Goal: Task Accomplishment & Management: Complete application form

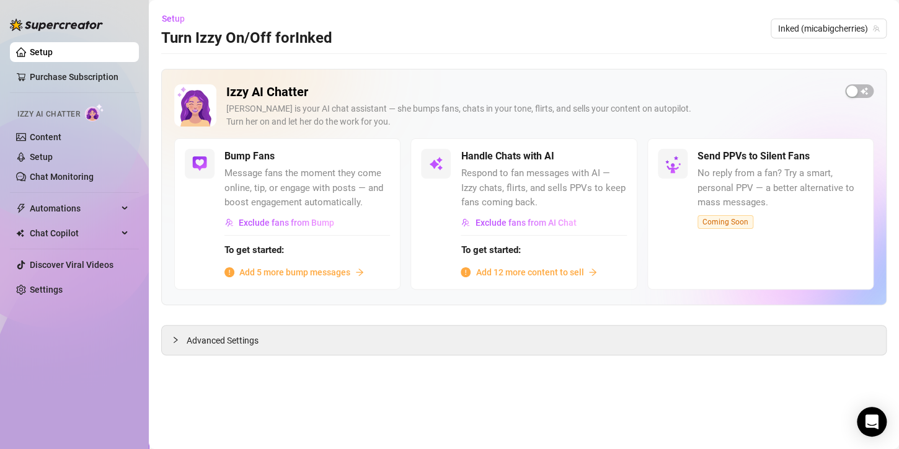
click at [42, 55] on link "Setup" at bounding box center [41, 52] width 23 height 10
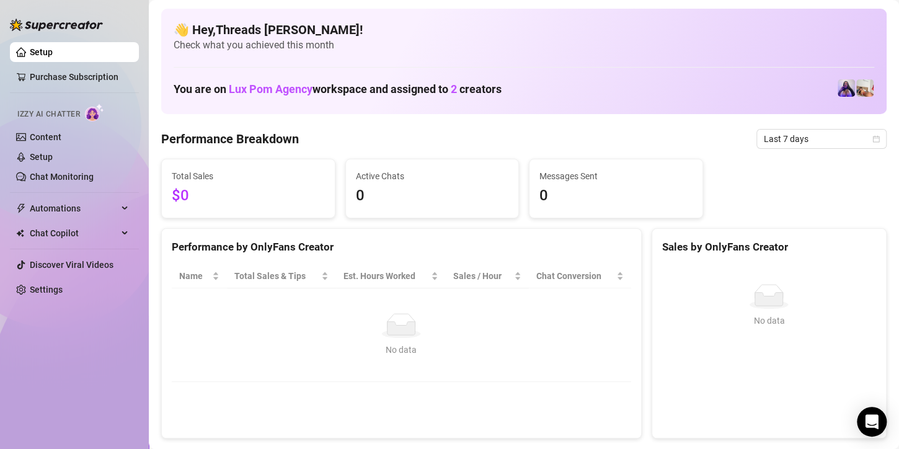
click at [61, 138] on link "Content" at bounding box center [46, 137] width 32 height 10
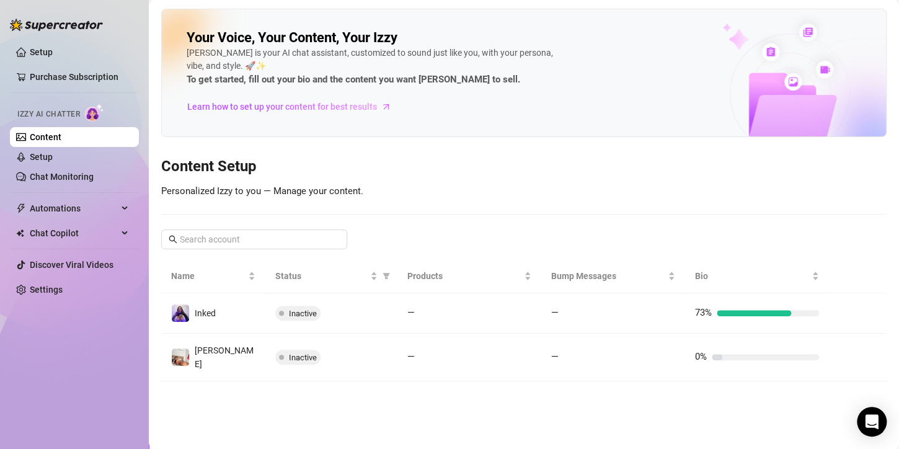
click at [406, 342] on td "—" at bounding box center [470, 358] width 144 height 48
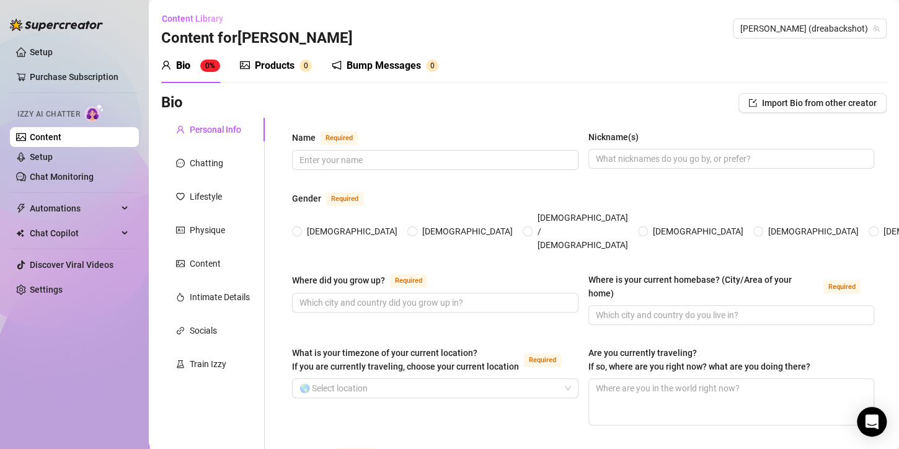
click at [61, 135] on link "Content" at bounding box center [46, 137] width 32 height 10
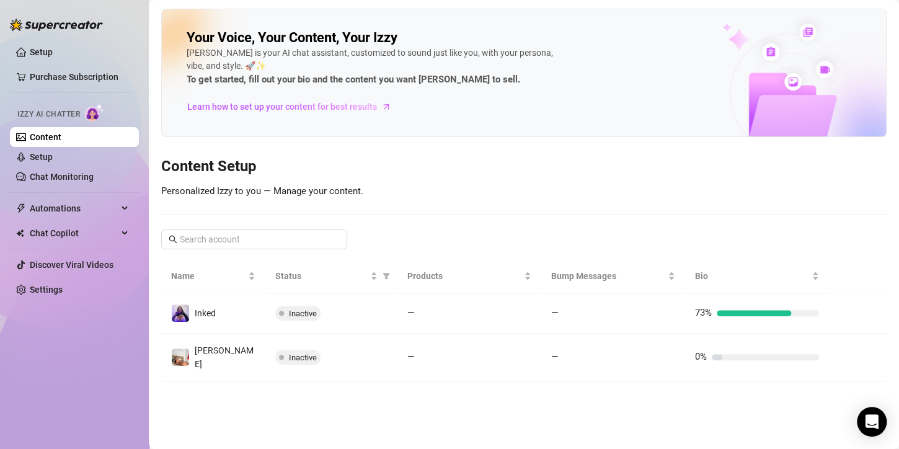
click at [328, 320] on td "Inactive" at bounding box center [331, 313] width 132 height 40
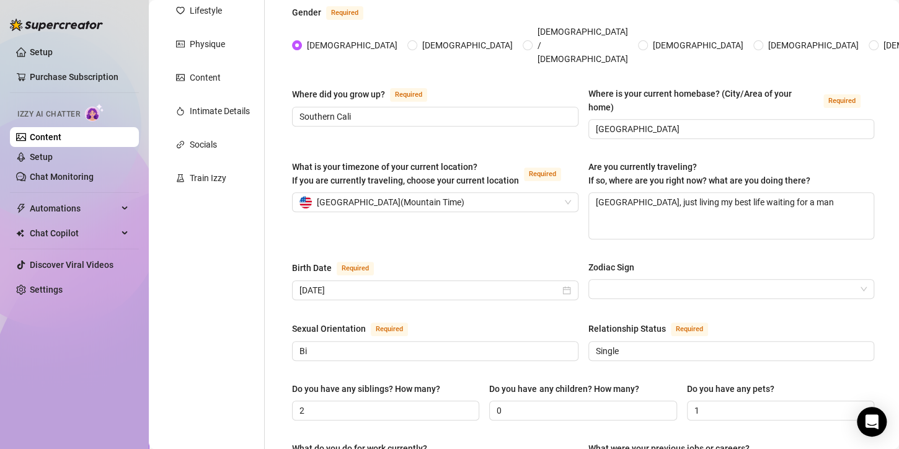
scroll to position [248, 0]
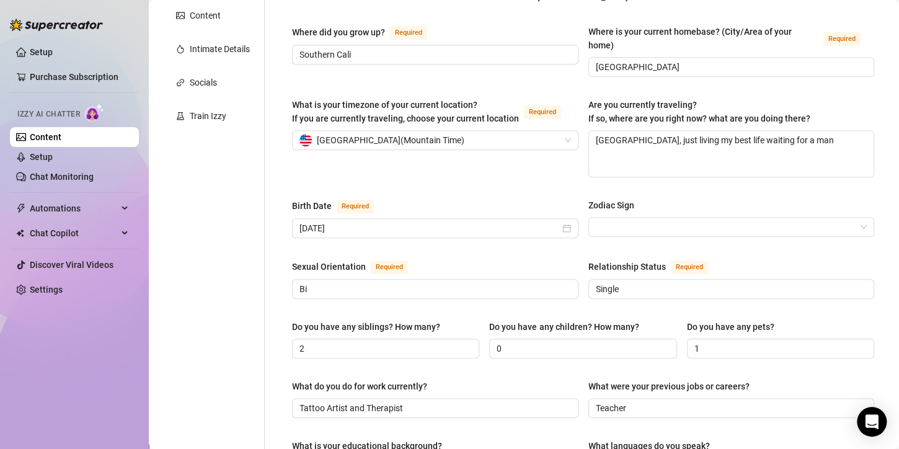
click at [654, 218] on input "Zodiac Sign" at bounding box center [726, 227] width 261 height 19
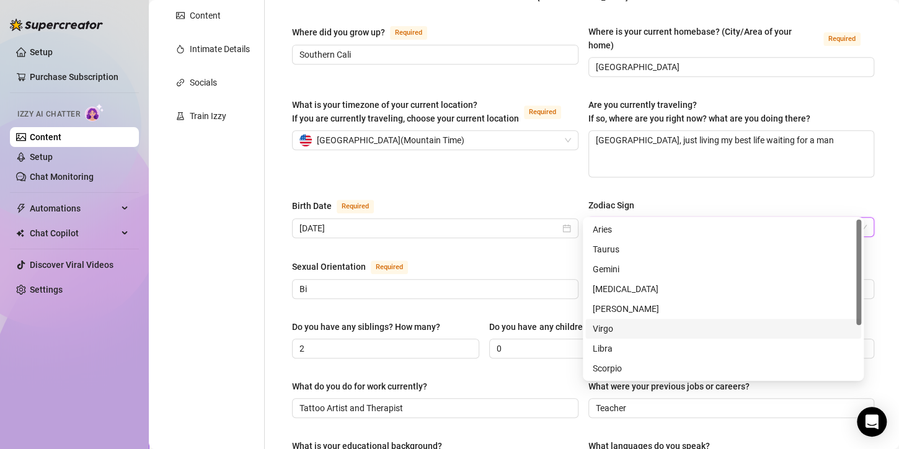
click at [630, 329] on div "Virgo" at bounding box center [723, 329] width 261 height 14
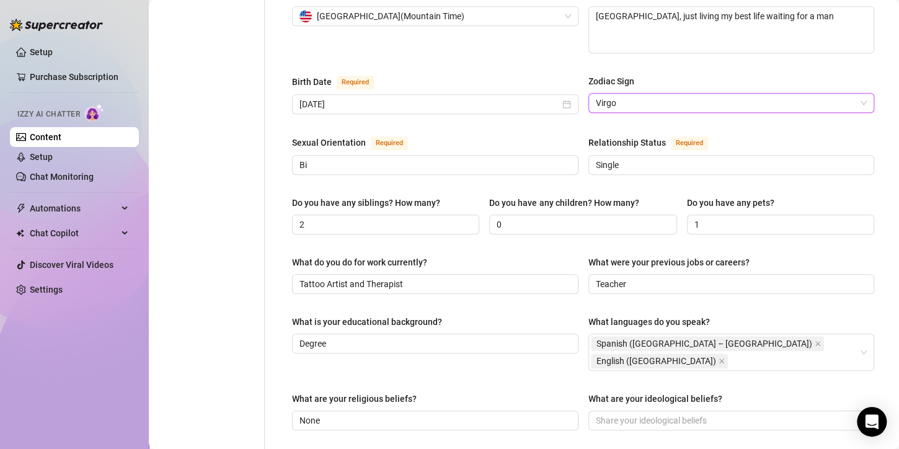
scroll to position [496, 0]
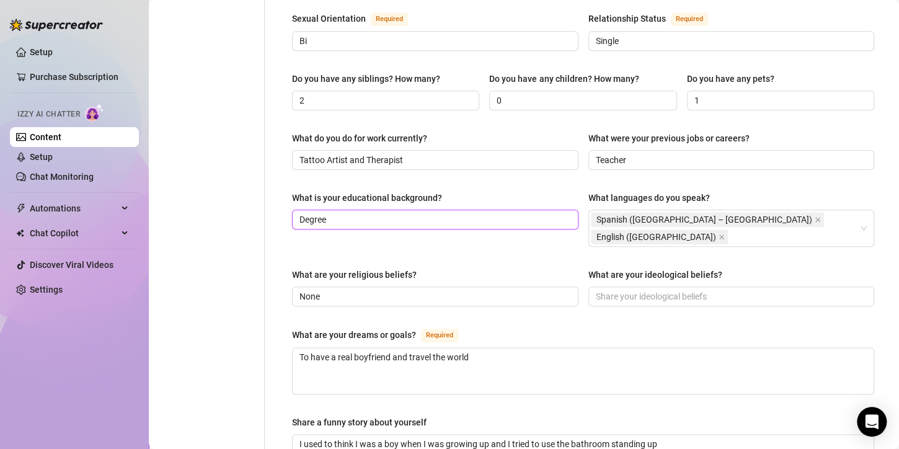
click at [388, 213] on input "Degree" at bounding box center [434, 220] width 269 height 14
click at [300, 213] on input "Degree" at bounding box center [434, 220] width 269 height 14
click at [361, 212] on div "What is your educational background? Degree What languages do you speak? Spanis…" at bounding box center [583, 224] width 582 height 67
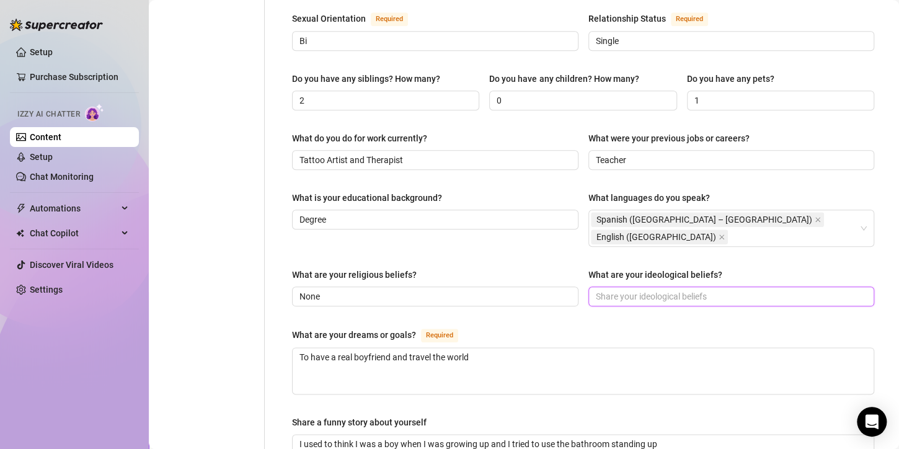
click at [610, 290] on input "What are your ideological beliefs?" at bounding box center [730, 297] width 269 height 14
type input "None"
click at [620, 284] on div "Name Required Mica Nickname(s) Doll Gender Required [DEMOGRAPHIC_DATA] [DEMOGRA…" at bounding box center [583, 150] width 582 height 1032
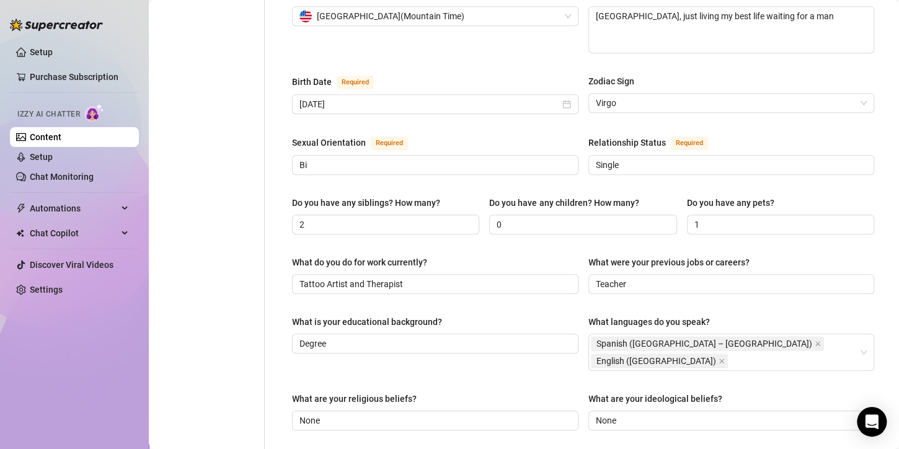
scroll to position [124, 0]
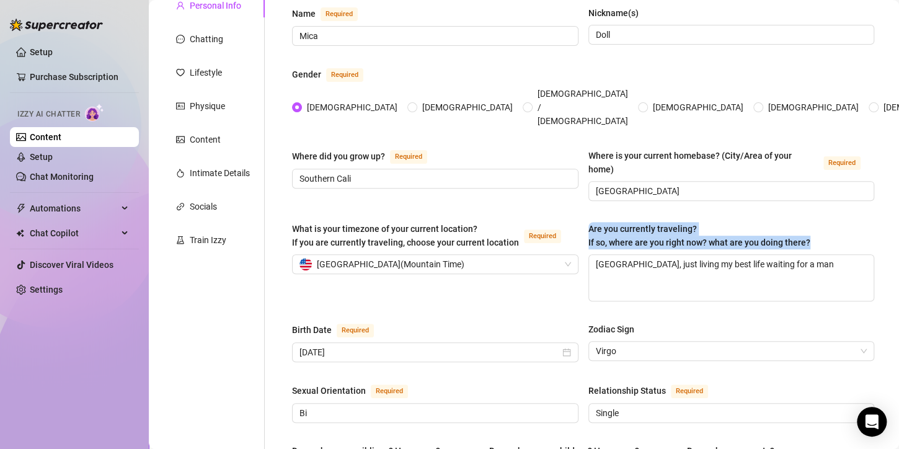
drag, startPoint x: 584, startPoint y: 203, endPoint x: 806, endPoint y: 216, distance: 222.4
click at [806, 222] on div "What is your timezone of your current location? If you are currently traveling,…" at bounding box center [583, 267] width 582 height 91
copy span "Are you currently traveling? If so, where are you right now? what are you doing…"
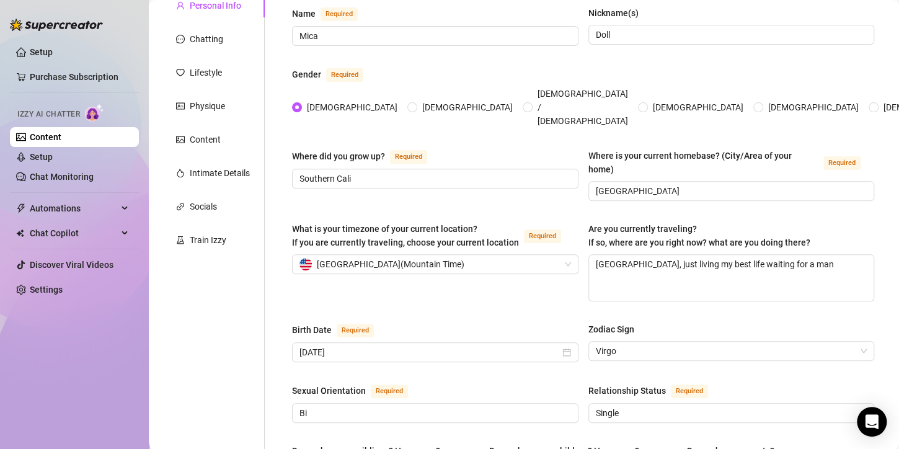
click at [835, 222] on div "Are you currently traveling? If so, where are you right now? what are you doing…" at bounding box center [732, 238] width 287 height 32
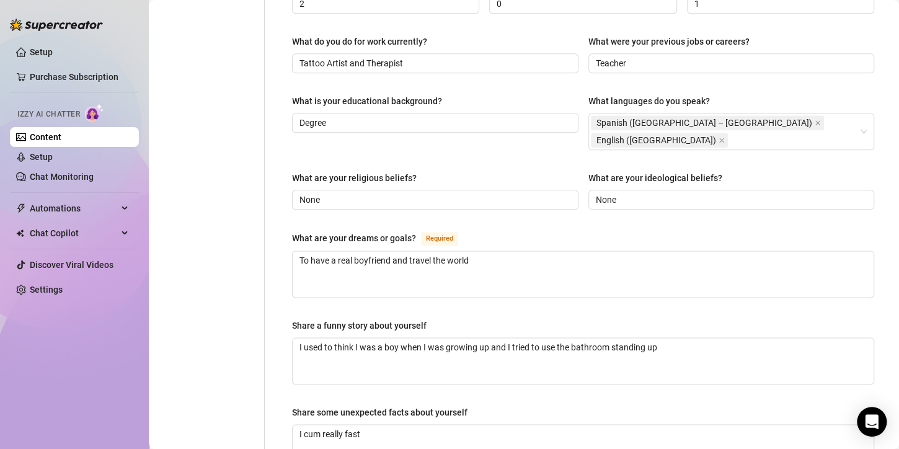
scroll to position [682, 0]
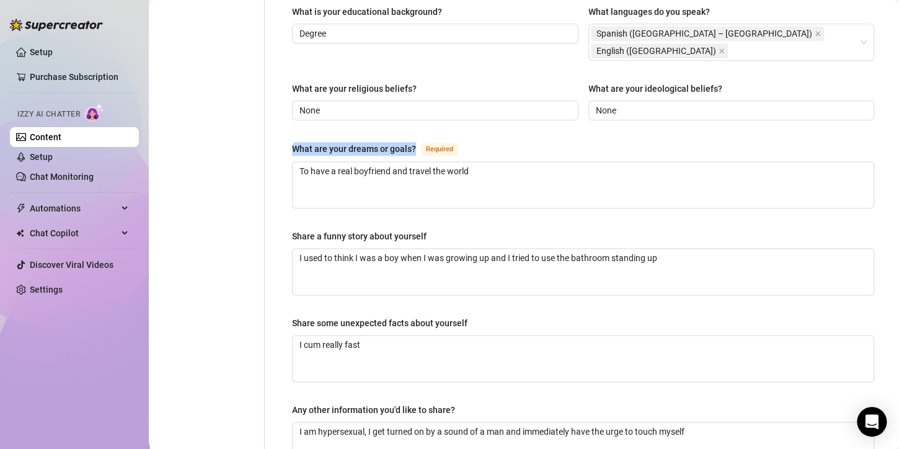
drag, startPoint x: 292, startPoint y: 110, endPoint x: 414, endPoint y: 105, distance: 121.7
click at [414, 142] on div "What are your dreams or goals?" at bounding box center [354, 149] width 124 height 14
copy div "What are your dreams or goals?"
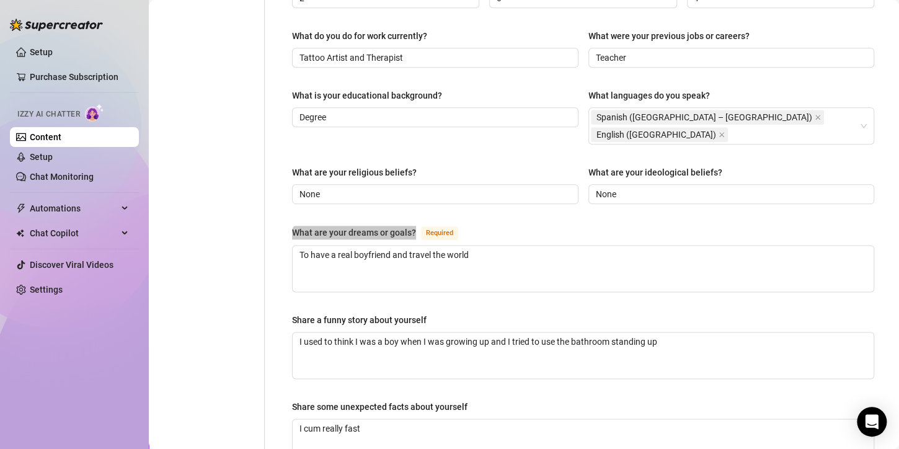
scroll to position [744, 0]
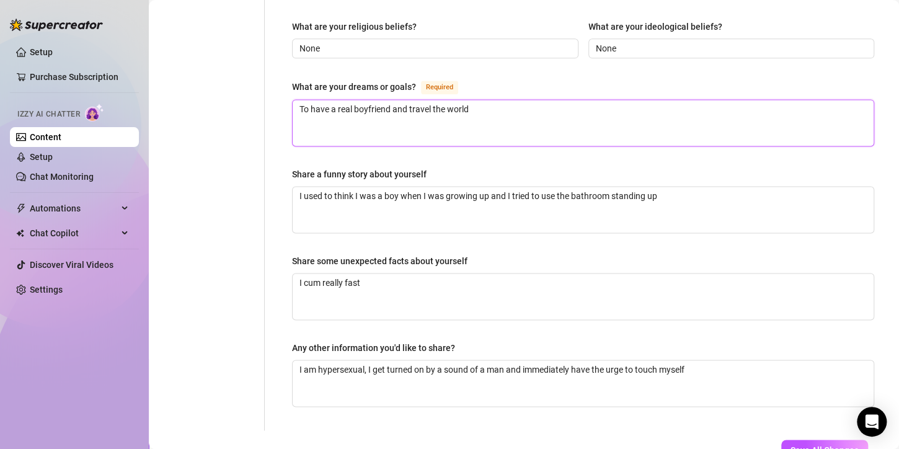
click at [523, 100] on textarea "To have a real boyfriend and travel the world" at bounding box center [583, 123] width 581 height 46
type textarea "To have a real boyfriend and travel the worl"
type textarea "To have a real boyfriend and travel the wo"
type textarea "To have a real boyfriend and travel the"
type textarea "To have a real boyfriend and travel th"
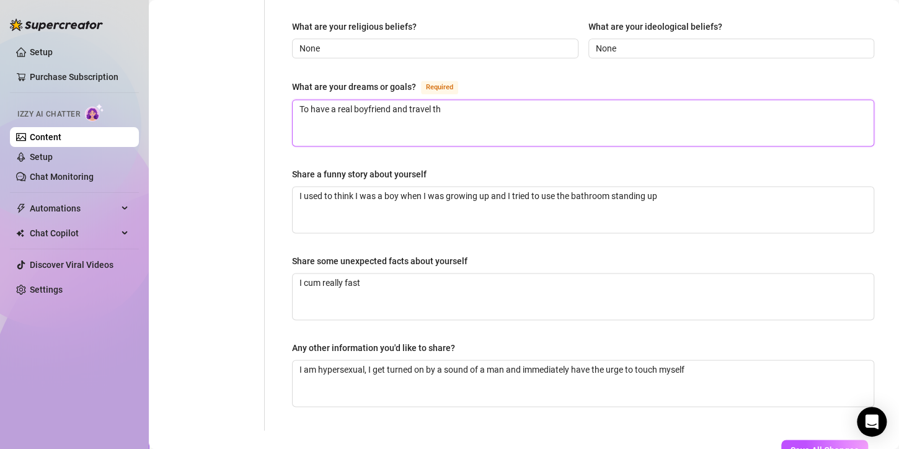
type textarea "To have a real boyfriend and travel t"
type textarea "To have a real boyfriend and travel"
type textarea "To have a real boyfriend and trave"
type textarea "To have a real boyfriend and trav"
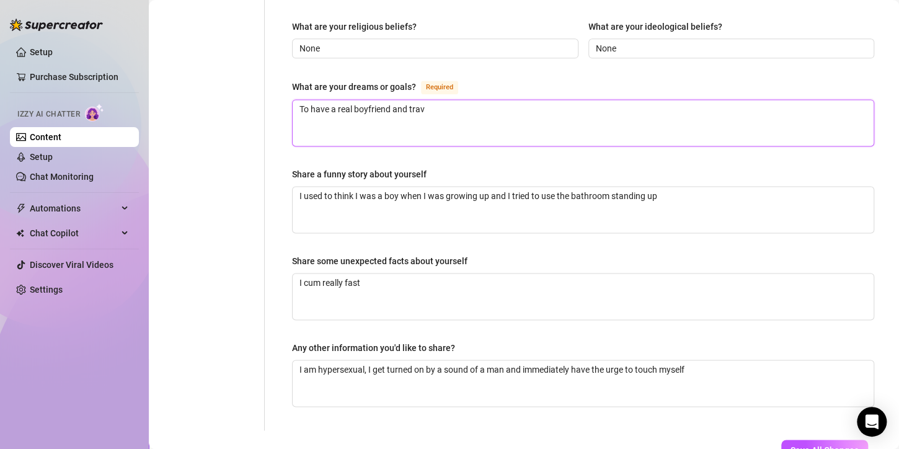
type textarea "To have a real boyfriend and tra"
type textarea "To have a real boyfriend and tr"
type textarea "To have a real boyfriend and t"
type textarea "To have a real boyfriend and"
paste textarea "my dream is just to be spoiled a little 😘 I want to travel more too… maybe some…"
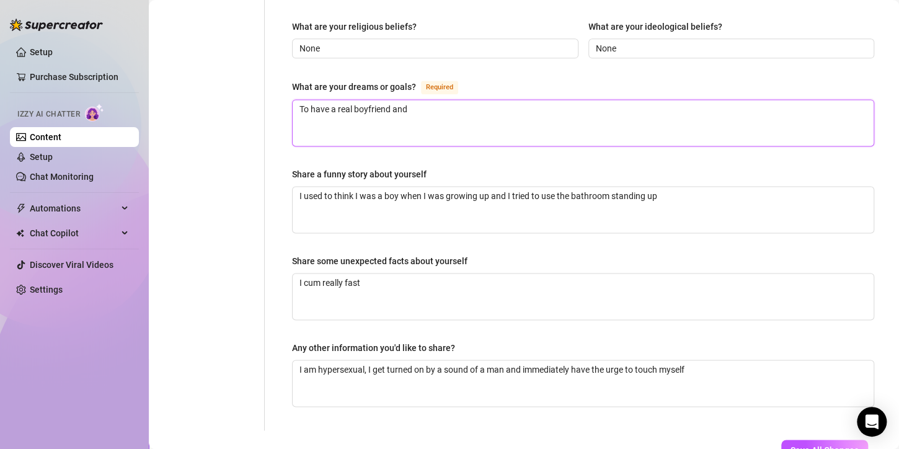
type textarea "To have a real boyfriend and my dream is just to be spoiled a little 😘 I want t…"
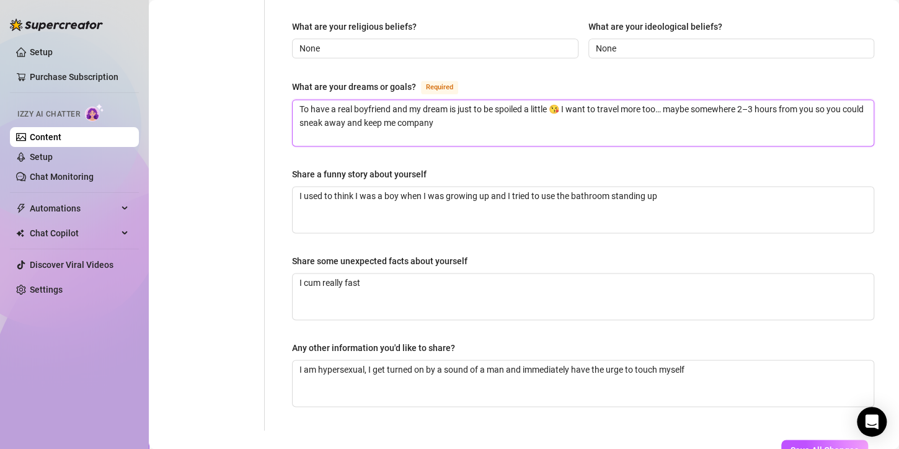
drag, startPoint x: 408, startPoint y: 71, endPoint x: 457, endPoint y: 73, distance: 48.4
click at [458, 100] on textarea "To have a real boyfriend and my dream is just to be spoiled a little 😘 I want t…" at bounding box center [583, 123] width 581 height 46
type textarea "To have a real boyfriend and just to be spoiled a little 😘 I want to travel mor…"
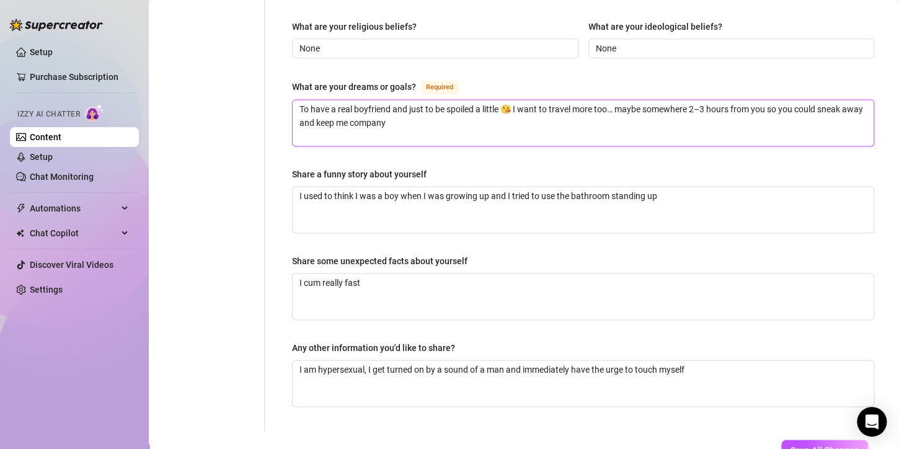
click at [513, 100] on textarea "To have a real boyfriend and just to be spoiled a little 😘 I want to travel mor…" at bounding box center [583, 123] width 581 height 46
click at [711, 100] on textarea "To have a real boyfriend and just to be spoiled a little 😘 I want to travel mor…" at bounding box center [583, 123] width 581 height 46
type textarea "To have a real boyfriend and just to be spoiled a little 😘 I want to travel mor…"
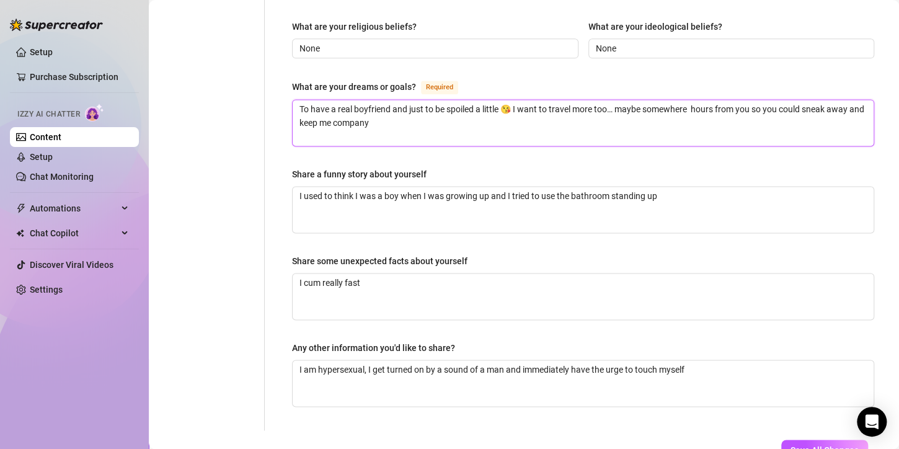
type textarea "To have a real boyfriend and just to be spoiled a little 😘 I want to travel mor…"
click at [726, 100] on textarea "To have a real boyfriend and just to be spoiled a little 😘 I want to travel mor…" at bounding box center [583, 123] width 581 height 46
type textarea "To have a real boyfriend and just to be spoiled a little 😘 I want to travel mor…"
click at [309, 100] on textarea "To have a real boyfriend and just to be spoiled a little 😘 I want to travel mor…" at bounding box center [583, 123] width 581 height 46
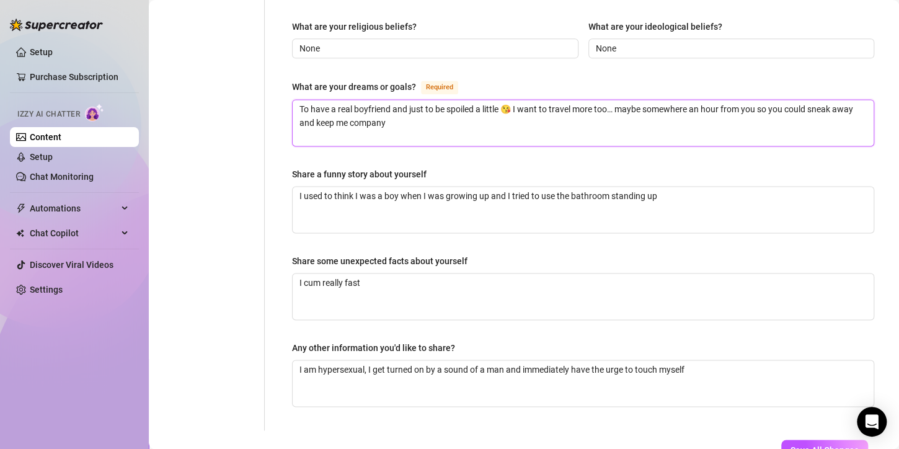
click at [309, 100] on textarea "To have a real boyfriend and just to be spoiled a little 😘 I want to travel mor…" at bounding box center [583, 123] width 581 height 46
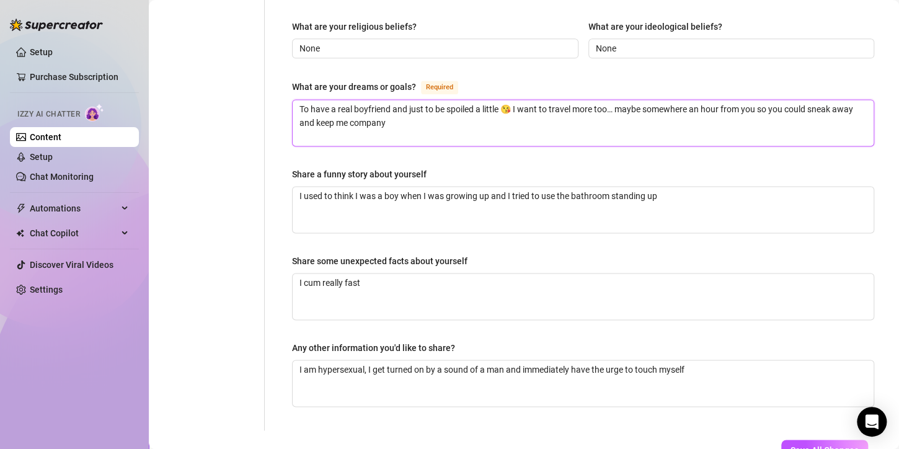
click at [309, 100] on textarea "To have a real boyfriend and just to be spoiled a little 😘 I want to travel mor…" at bounding box center [583, 123] width 581 height 46
click at [435, 100] on textarea "To have a real boyfriend and just to be spoiled a little 😘 I want to travel mor…" at bounding box center [583, 123] width 581 height 46
click at [308, 100] on textarea "To have a real boyfriend and just to be spoiled a little 😘 I want to travel mor…" at bounding box center [583, 123] width 581 height 46
type textarea "To have a real boyfriend and just to be spoiled a little 😘 I want to travel mor…"
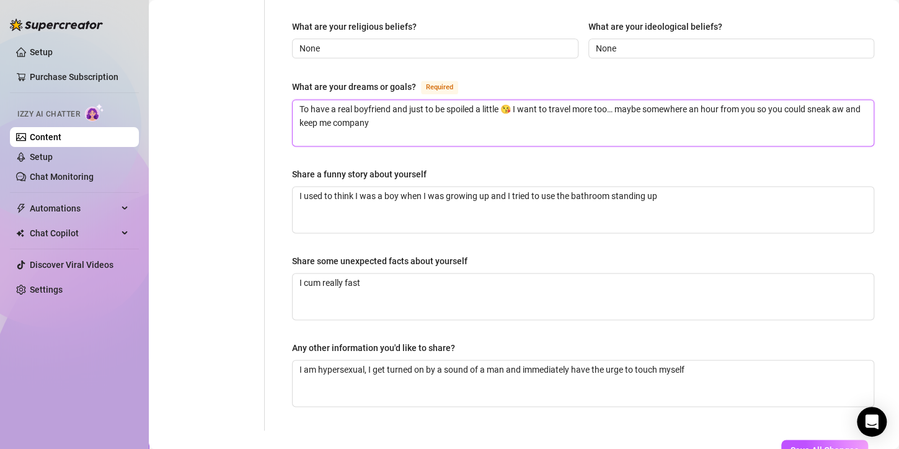
type textarea "To have a real boyfriend and just to be spoiled a little 😘 I want to travel mor…"
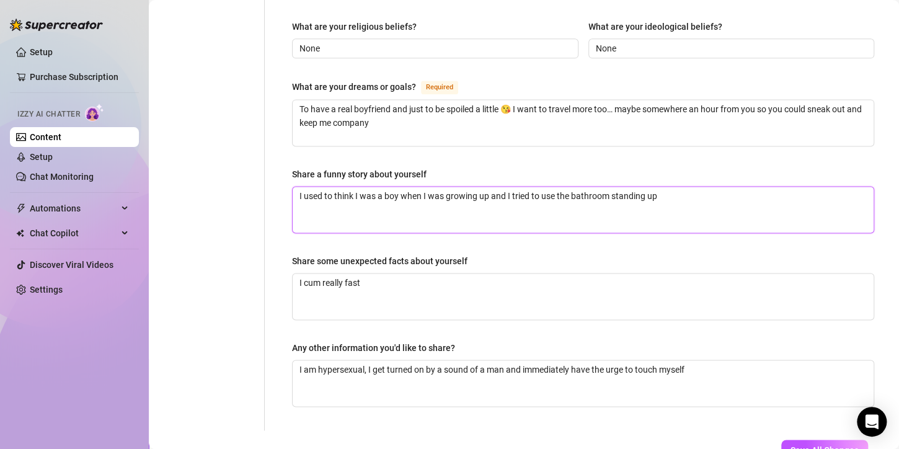
click at [392, 187] on textarea "I used to think I was a boy when I was growing up and I tried to use the bathro…" at bounding box center [583, 210] width 581 height 46
drag, startPoint x: 663, startPoint y: 156, endPoint x: 296, endPoint y: 156, distance: 366.6
click at [296, 187] on textarea "I used to think I was a boy when I was growing up and I tried to use the bathro…" at bounding box center [583, 210] width 581 height 46
drag, startPoint x: 292, startPoint y: 131, endPoint x: 427, endPoint y: 130, distance: 135.2
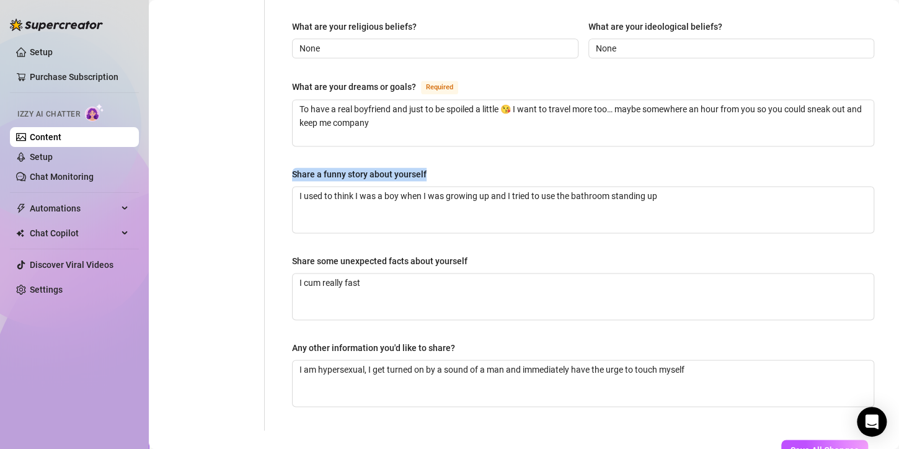
copy div "Share a funny story about yourself"
click at [695, 187] on textarea "I used to think I was a boy when I was growing up and I tried to use the bathro…" at bounding box center [583, 210] width 581 height 46
paste textarea "One day I rushed into work and didn’t realize my skirt had ridden way too high……"
type textarea "One day I rushed into work and didn’t realize my skirt had ridden way too high……"
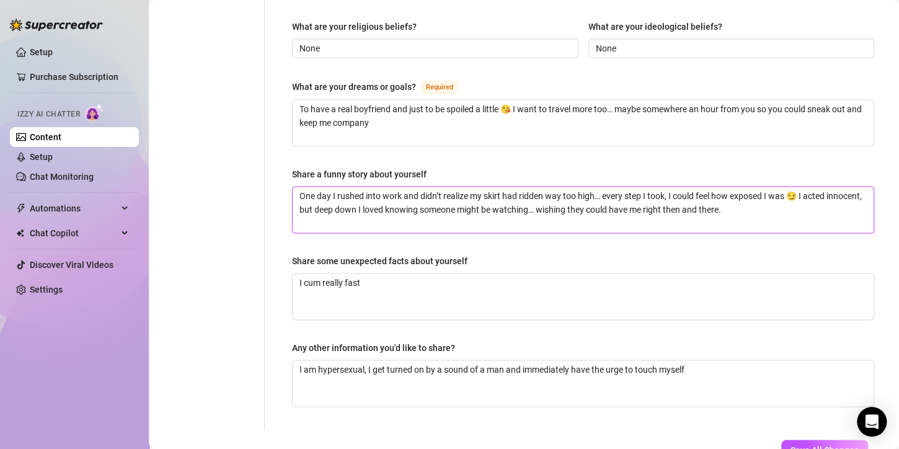
drag, startPoint x: 501, startPoint y: 155, endPoint x: 596, endPoint y: 162, distance: 95.8
click at [596, 187] on textarea "One day I rushed into work and didn’t realize my skirt had ridden way too high……" at bounding box center [583, 210] width 581 height 46
type textarea "One day I rushed into work and didn’t realize my skirt… every step I took, I co…"
type textarea "One day I rushed into work and didn’t realize my skirt … every step I took, I c…"
type textarea "One day I rushed into work and didn’t realize my skirt w… every step I took, I …"
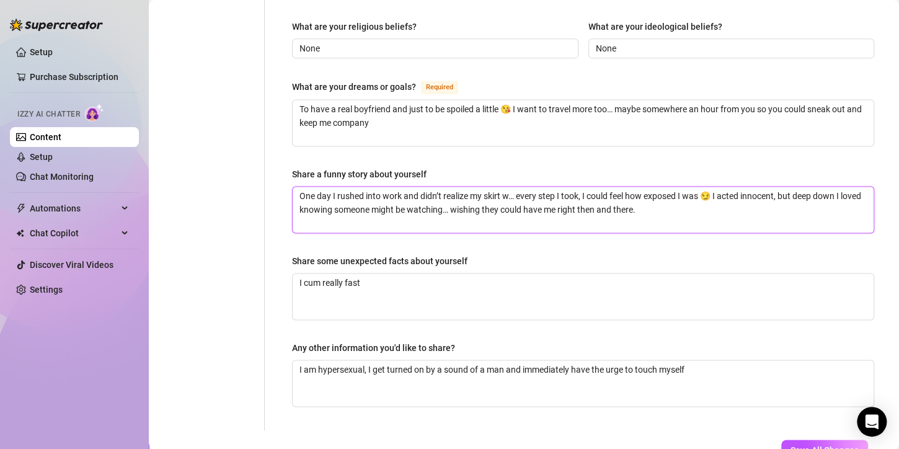
type textarea "One day I rushed into work and didn’t realize my skirt wa… every step I took, I…"
type textarea "One day I rushed into work and didn’t realize my skirt was… every step I took, …"
type textarea "One day I rushed into work and didn’t realize my skirt was … every step I took,…"
type textarea "One day I rushed into work and didn’t realize my skirt was t… every step I took…"
type textarea "One day I rushed into work and didn’t realize my skirt was to… every step I too…"
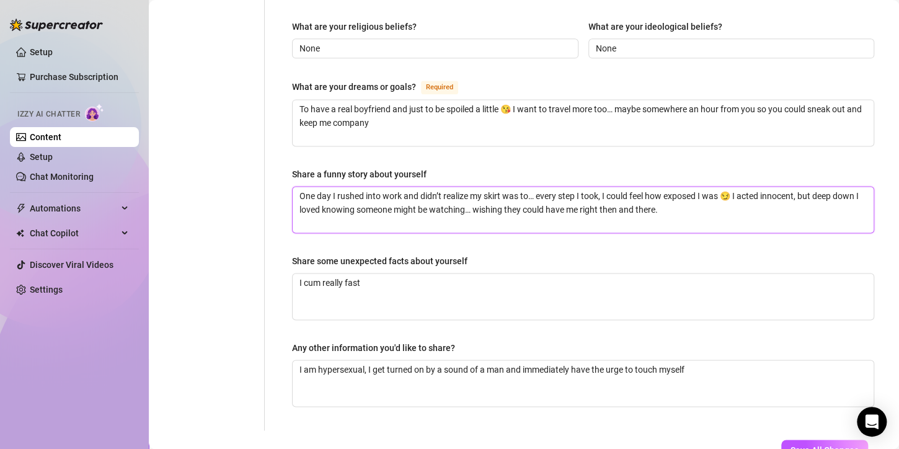
type textarea "One day I rushed into work and didn’t realize my skirt was too… every step I to…"
type textarea "One day I rushed into work and didn’t realize my skirt was too … every step I t…"
type textarea "One day I rushed into work and didn’t realize my skirt was too s… every step I …"
type textarea "One day I rushed into work and didn’t realize my skirt was too sh… every step I…"
type textarea "One day I rushed into work and didn’t realize my skirt was too sho… every step …"
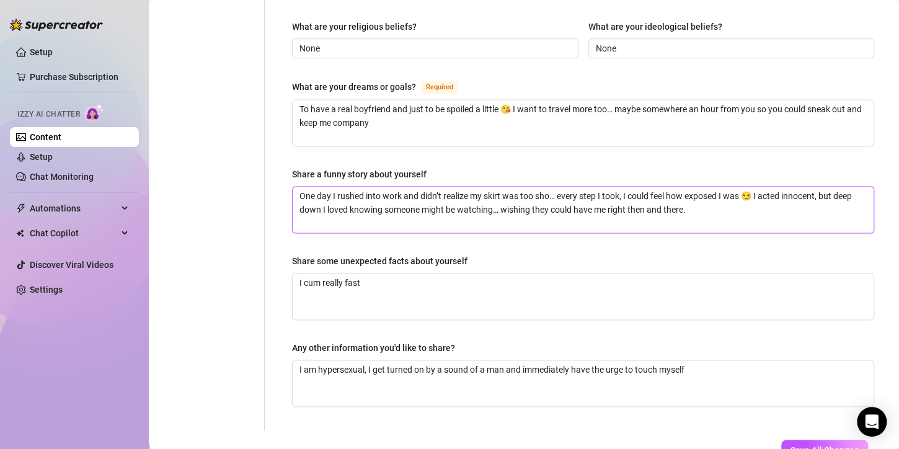
type textarea "One day I rushed into work and didn’t realize my skirt was too shor… every step…"
type textarea "One day I rushed into work and didn’t realize my skirt was too short… every ste…"
type textarea "One day I rushed into work and didn’t realize my skirt was too short … every st…"
click at [522, 187] on textarea "One day I rushed into work and didn’t realize my skirt was too short … every st…" at bounding box center [583, 210] width 581 height 46
type textarea "One day I rushed into work and didn’t realize my skirt was too short … every st…"
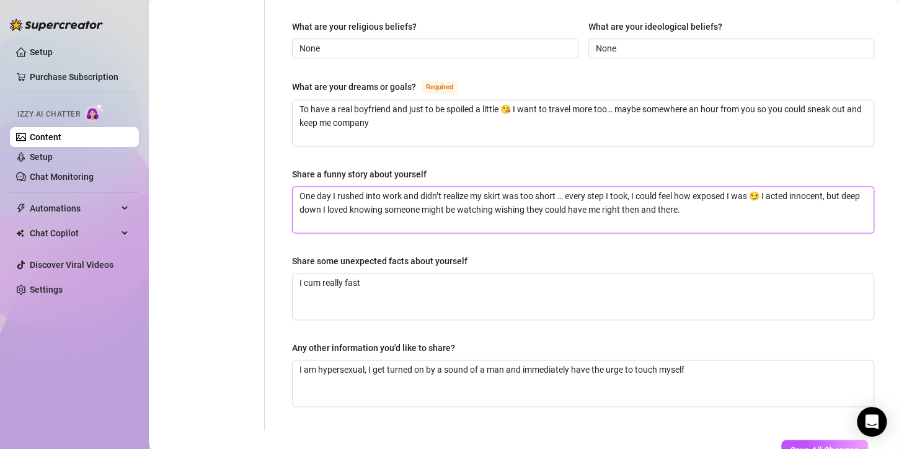
type textarea "One day I rushed into work and didn’t realize my skirt was too short … every st…"
click at [638, 187] on textarea "One day I rushed into work and didn’t realize my skirt was too short … every st…" at bounding box center [583, 210] width 581 height 46
paste textarea "I once rushed into work without realizing my skirt was a little too short… ever…"
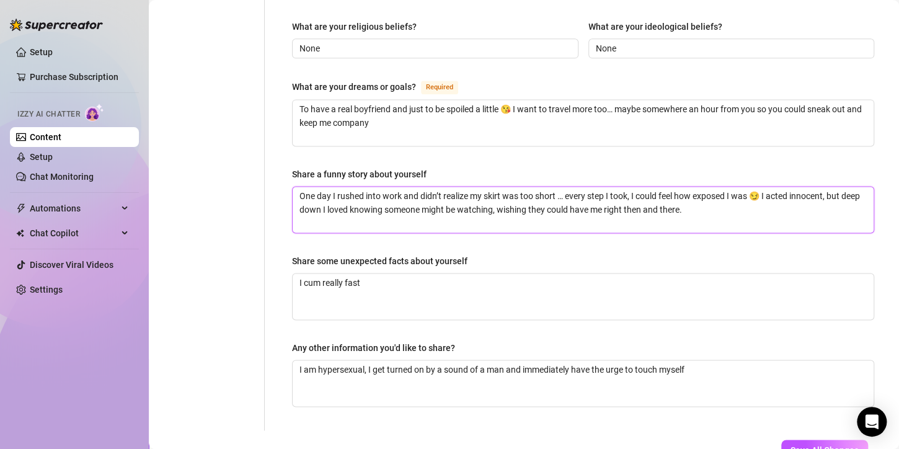
type textarea "I once rushed into work without realizing my skirt was a little too short… ever…"
click at [576, 187] on textarea "I once rushed into work without realizing my skirt was a little too short… ever…" at bounding box center [583, 210] width 581 height 46
type textarea "I once rushed into work without realizing my skirt was a little too short…every…"
type textarea "I once rushed into work without realizing my skirt was a little too shortevery …"
type textarea "I once rushed into work without realizing my skirt was a little too short,every…"
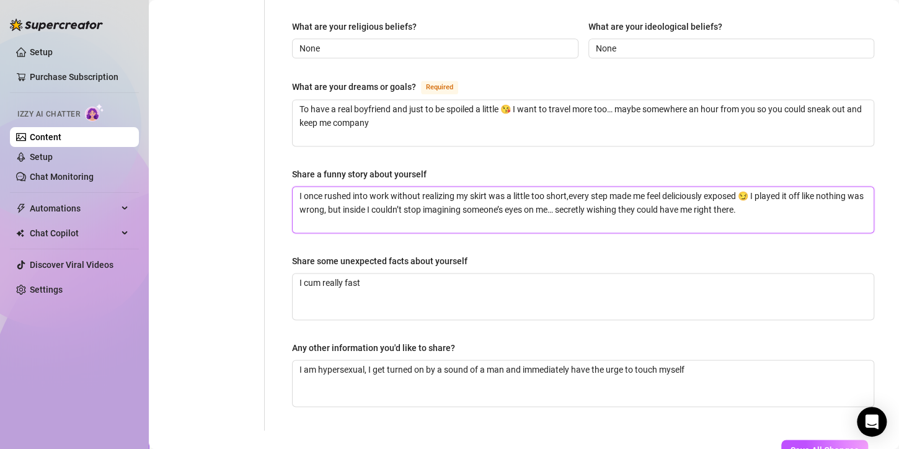
type textarea "I once rushed into work without realizing my skirt was a little too short, ever…"
click at [374, 187] on textarea "I once rushed into work without realizing my skirt was a little too short, ever…" at bounding box center [583, 210] width 581 height 46
click at [608, 187] on textarea "I once rushed into work without realizing my skirt was a little too short, ever…" at bounding box center [583, 210] width 581 height 46
type textarea "I once rushed into work without realizing my skirt was a little too short, ever…"
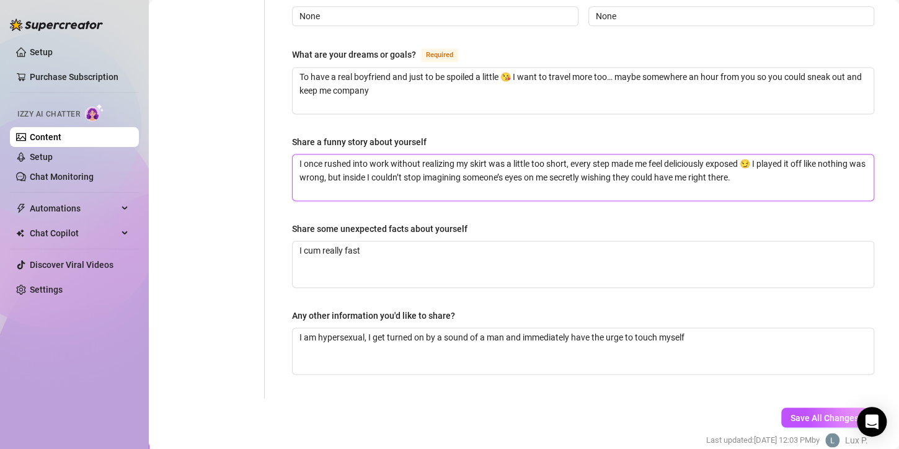
scroll to position [791, 0]
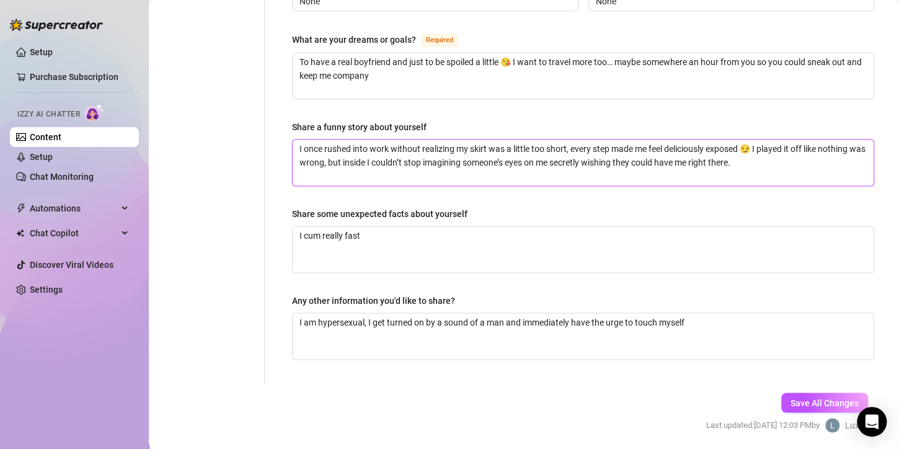
type textarea "I once rushed into work without realizing my skirt was a little too short, ever…"
click at [809, 398] on span "Save All Changes" at bounding box center [825, 403] width 68 height 10
click at [791, 398] on span "Save All Changes" at bounding box center [825, 403] width 68 height 10
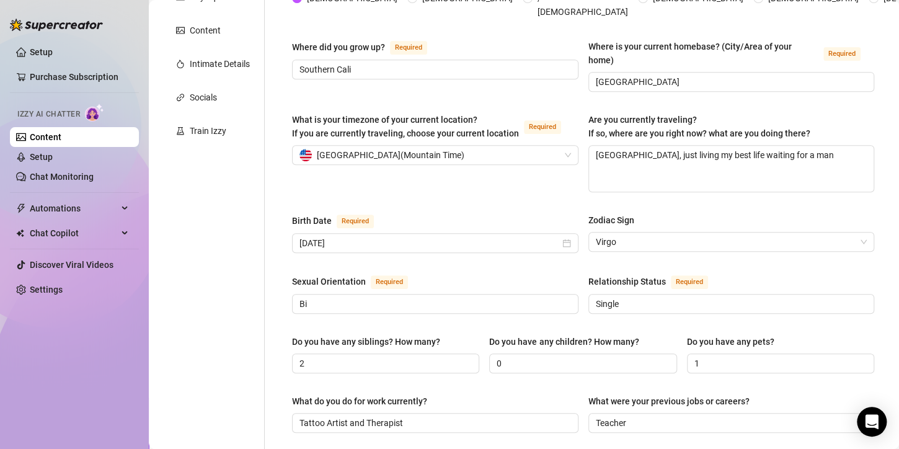
scroll to position [0, 0]
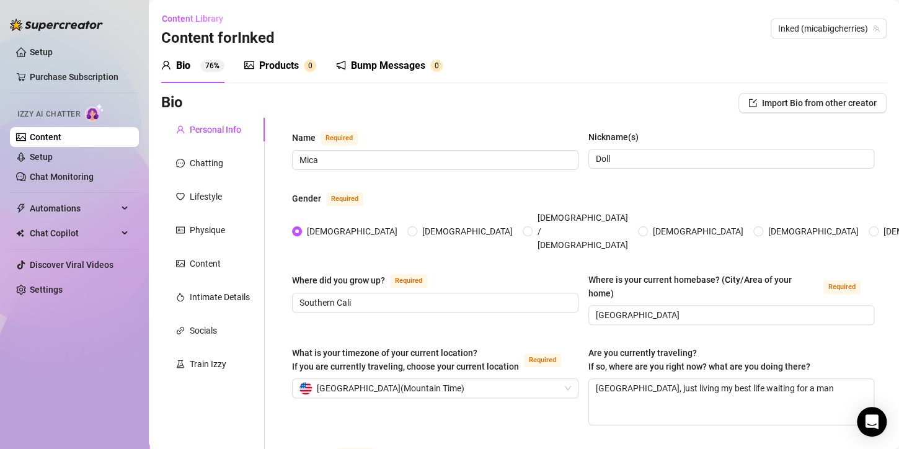
click at [225, 163] on div "Chatting" at bounding box center [213, 163] width 104 height 24
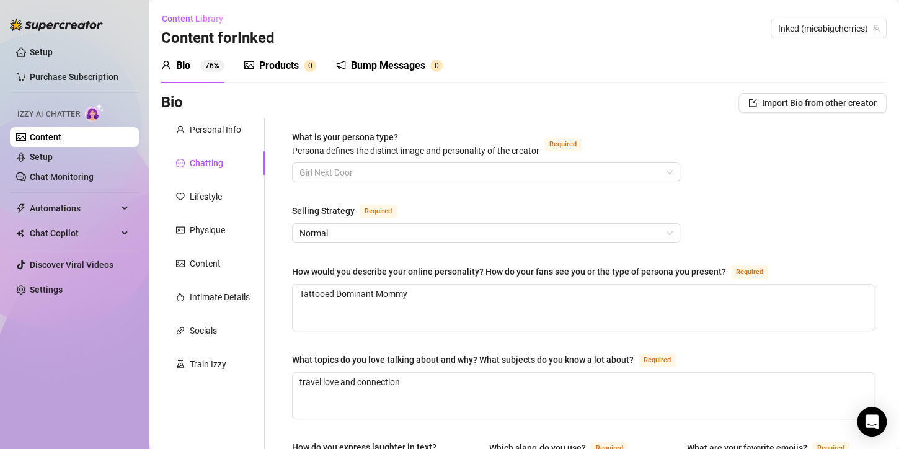
click at [659, 174] on span "Girl Next Door" at bounding box center [486, 172] width 373 height 19
click at [662, 166] on span "Girl Next Door" at bounding box center [486, 172] width 373 height 19
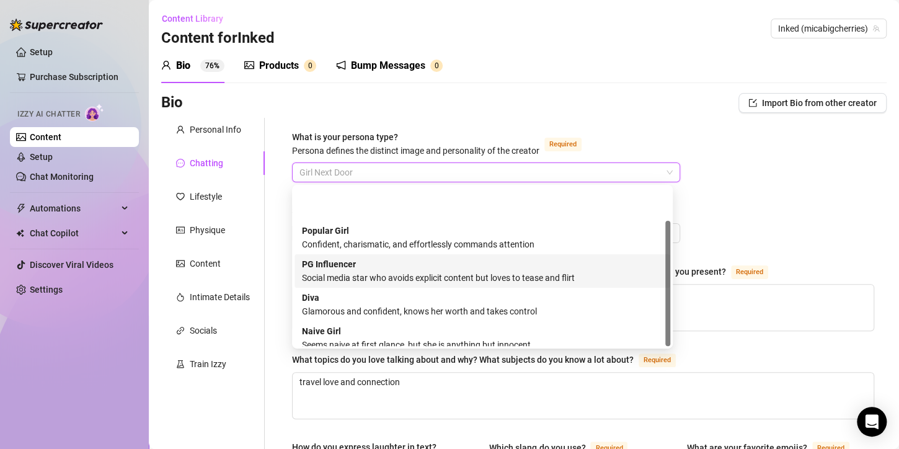
scroll to position [42, 0]
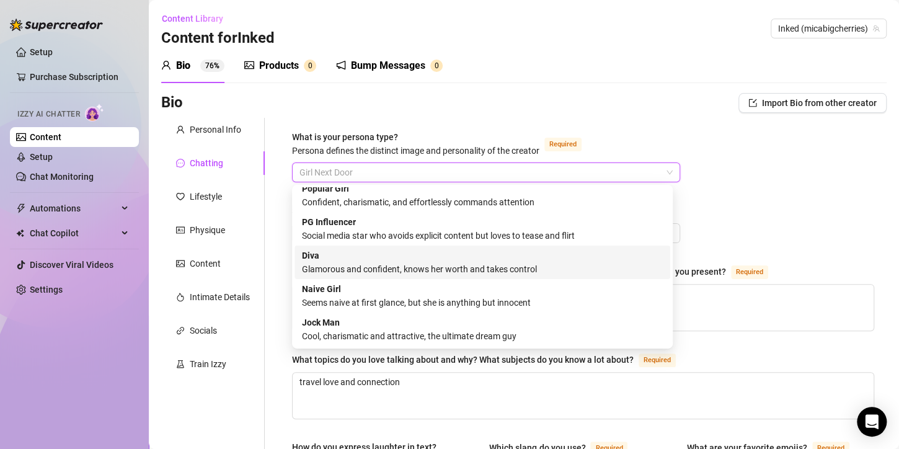
click at [404, 260] on div "[PERSON_NAME] and confident, knows her worth and takes control" at bounding box center [482, 262] width 361 height 27
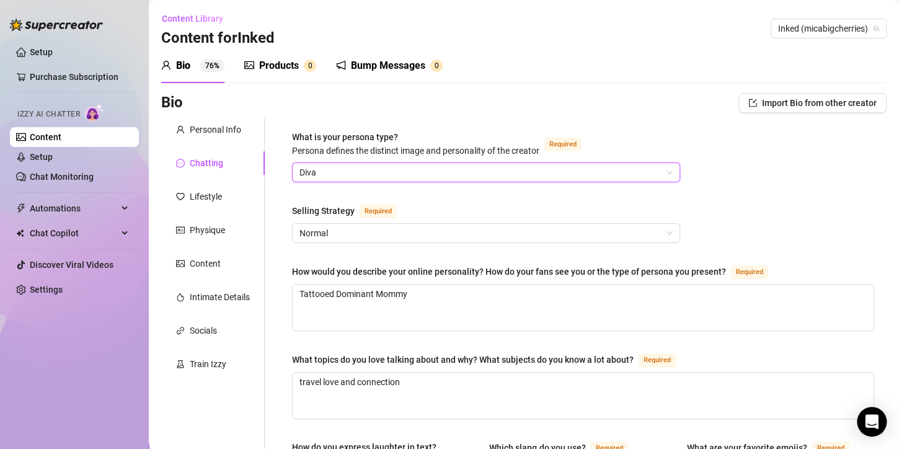
click at [648, 231] on span "Normal" at bounding box center [486, 233] width 373 height 19
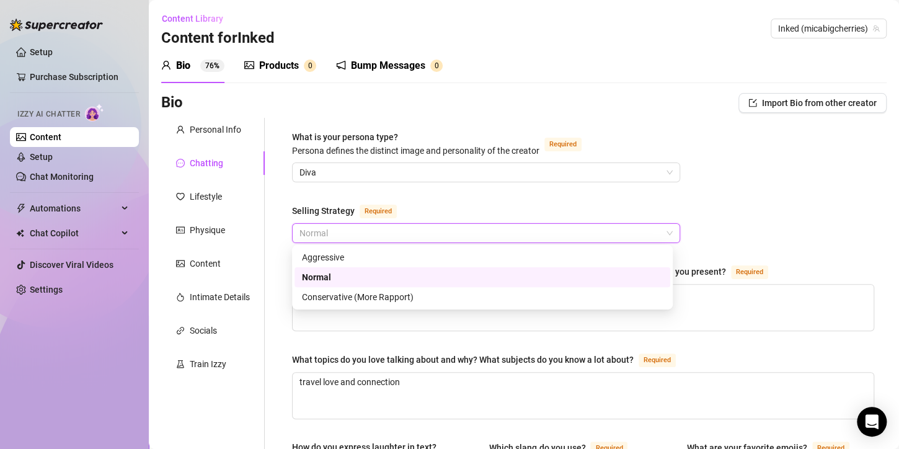
click at [571, 277] on div "Normal" at bounding box center [482, 277] width 361 height 14
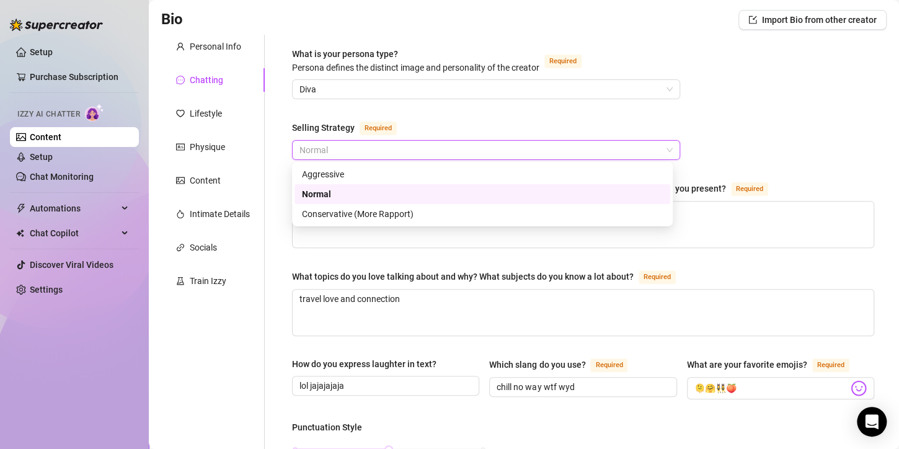
scroll to position [82, 0]
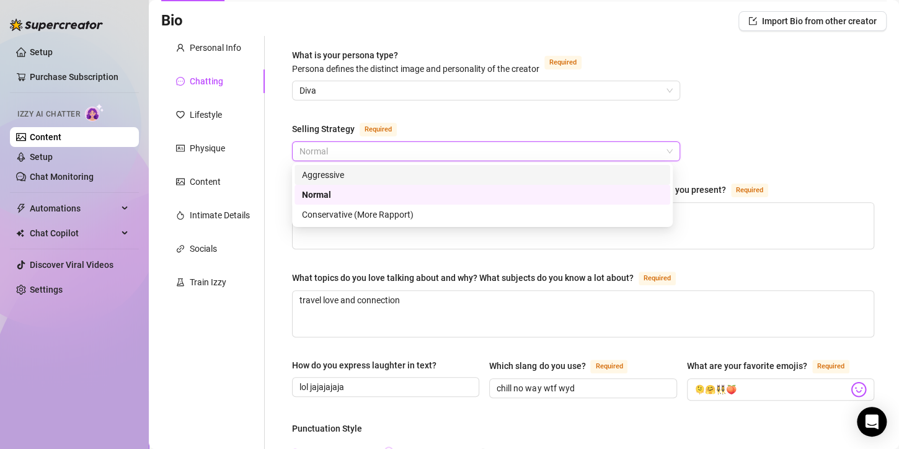
click at [374, 180] on div "Aggressive" at bounding box center [482, 175] width 361 height 14
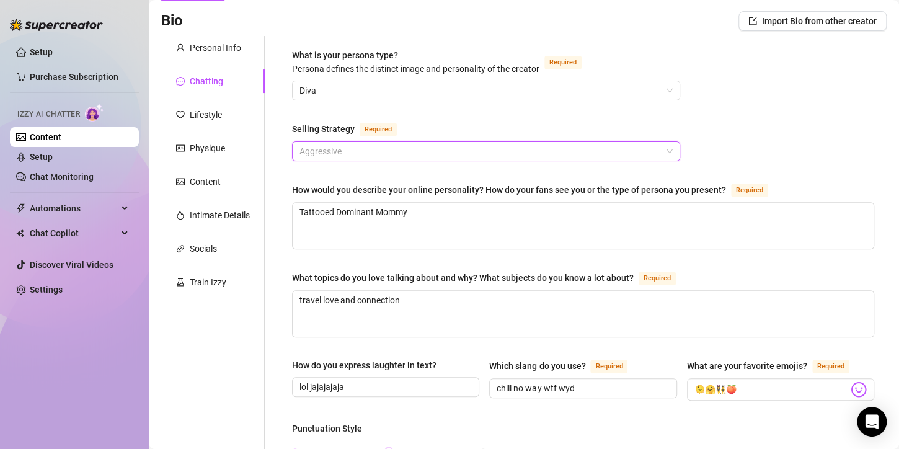
click at [656, 156] on span "Aggressive" at bounding box center [486, 151] width 373 height 19
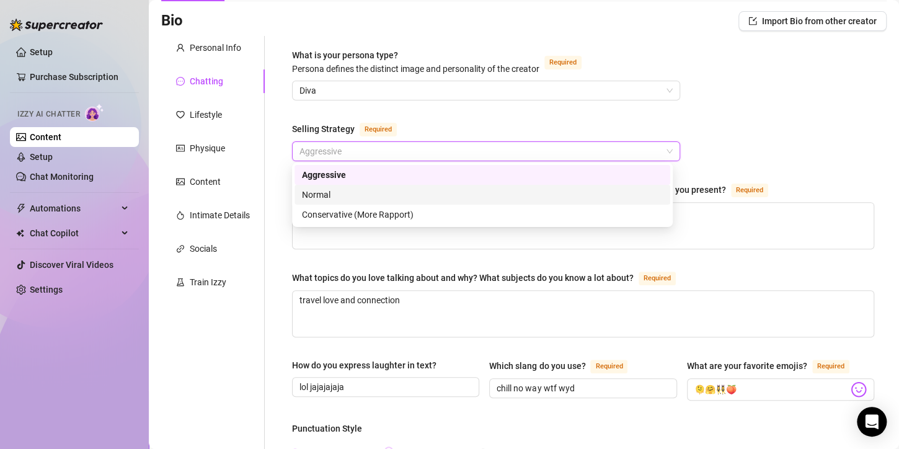
click at [647, 200] on div "Normal" at bounding box center [482, 195] width 361 height 14
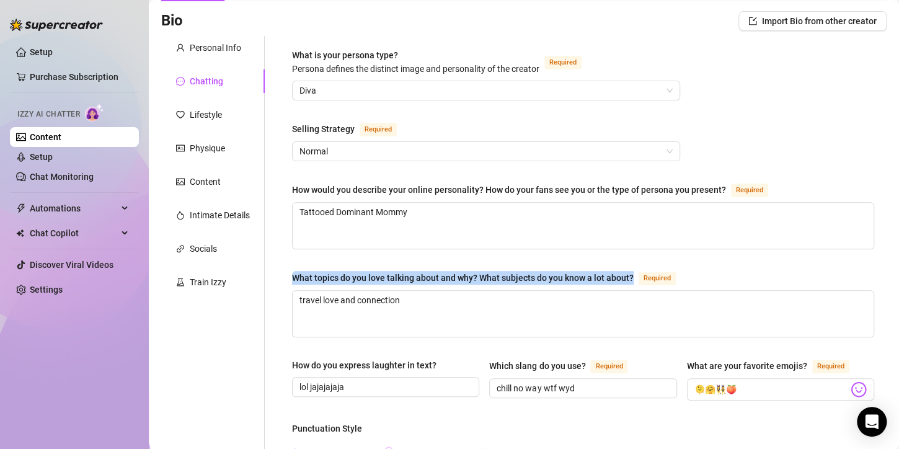
drag, startPoint x: 630, startPoint y: 272, endPoint x: 309, endPoint y: 265, distance: 321.4
copy div "What topics do you love talking about and why? What subjects do you know a lot …"
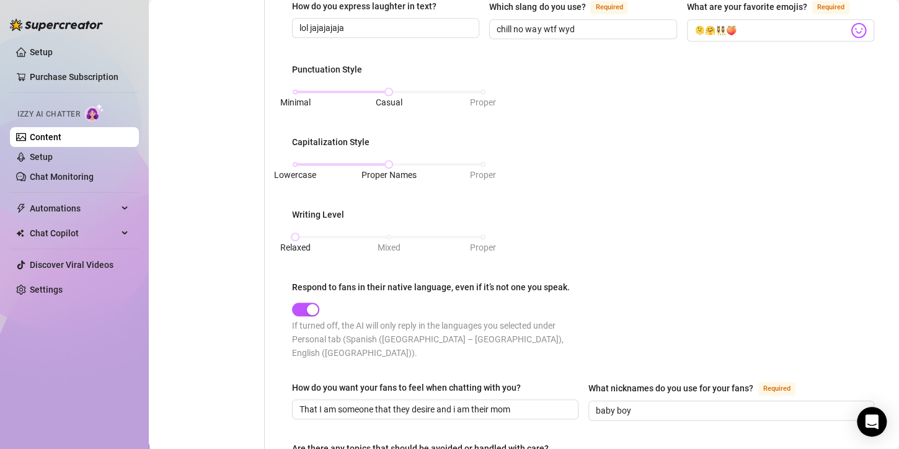
scroll to position [516, 0]
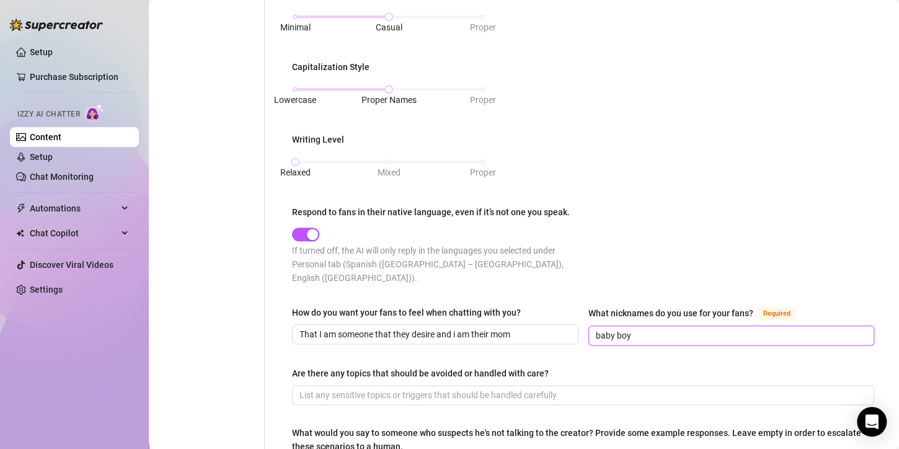
click at [652, 329] on input "baby boy" at bounding box center [730, 336] width 269 height 14
type input "baby boy, [PERSON_NAME]"
click at [456, 327] on input "That I am someone that they desire and i am their mom" at bounding box center [434, 334] width 269 height 14
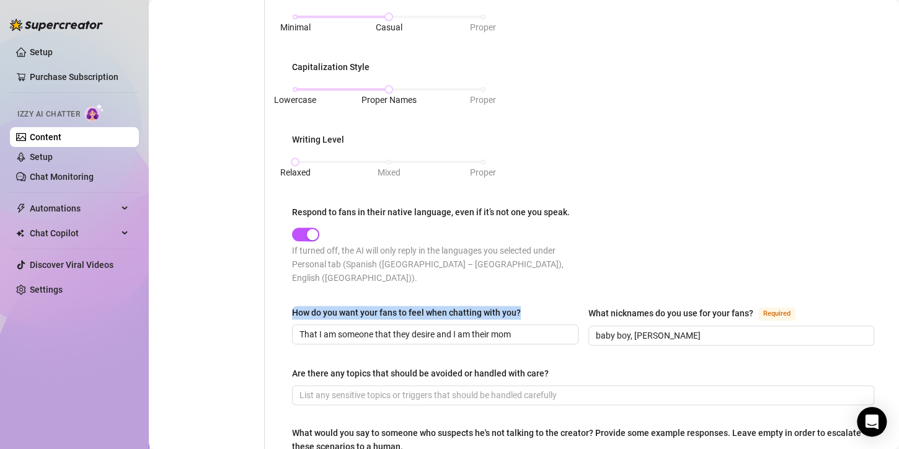
drag, startPoint x: 291, startPoint y: 296, endPoint x: 528, endPoint y: 292, distance: 237.0
click at [528, 292] on div "What is your persona type? [PERSON_NAME] defines the distinct image and persona…" at bounding box center [583, 65] width 607 height 927
copy div "How do you want your fans to feel when chatting with you?"
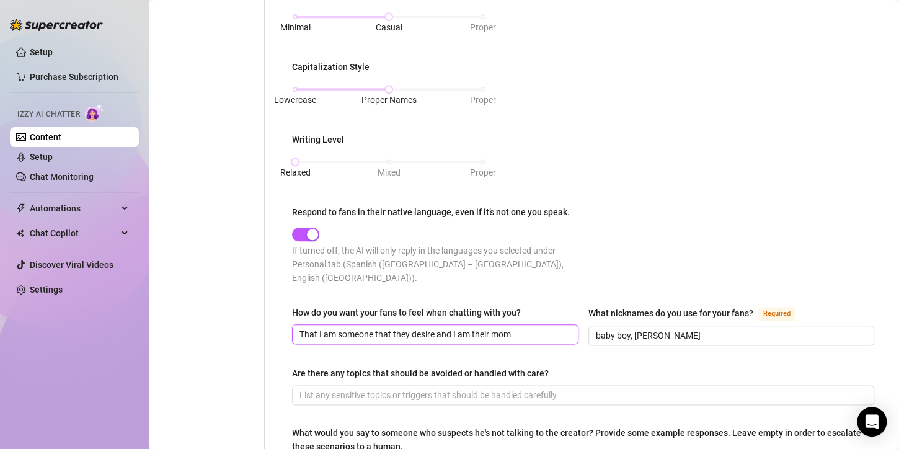
drag, startPoint x: 453, startPoint y: 320, endPoint x: 516, endPoint y: 329, distance: 63.2
click at [516, 329] on div "How do you want your fans to feel when chatting with you? That I am someone tha…" at bounding box center [583, 331] width 582 height 51
paste input "I want you to feel weak in the knees, spoiled but obedient… like a naughty stud…"
click at [487, 327] on input "That I am someone that they desire and want you to feel weak in the knees, spoi…" at bounding box center [416, 334] width 232 height 14
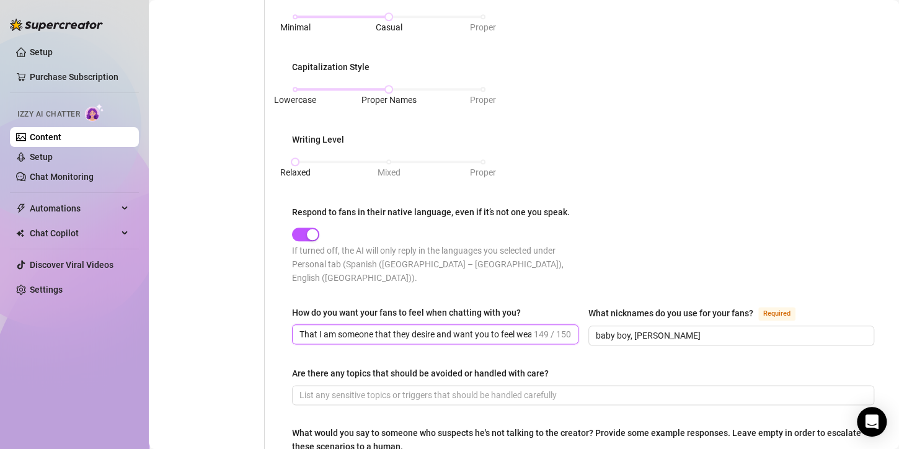
drag, startPoint x: 455, startPoint y: 316, endPoint x: 501, endPoint y: 321, distance: 45.5
click at [501, 327] on input "That I am someone that they desire and want you to feel weak in the knees, spoi…" at bounding box center [416, 334] width 232 height 14
paste input "dizzy with desire"
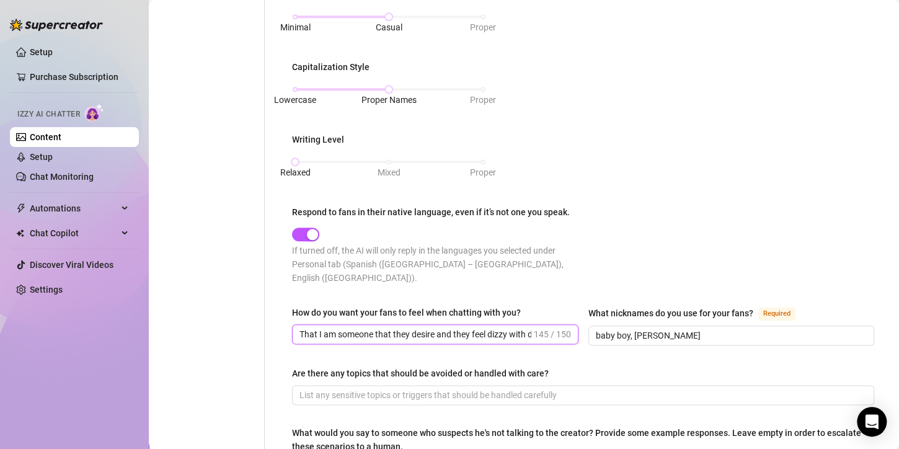
click at [479, 327] on input "That I am someone that they desire and they feel dizzy with desire, spoiled but…" at bounding box center [416, 334] width 232 height 14
click at [391, 327] on input "That I am someone that they desire and they feel dizzy with desire, spoiled but…" at bounding box center [416, 334] width 232 height 14
click at [416, 327] on input "That I am someone they desire and they feel dizzy with desire, spoiled but obed…" at bounding box center [416, 334] width 232 height 14
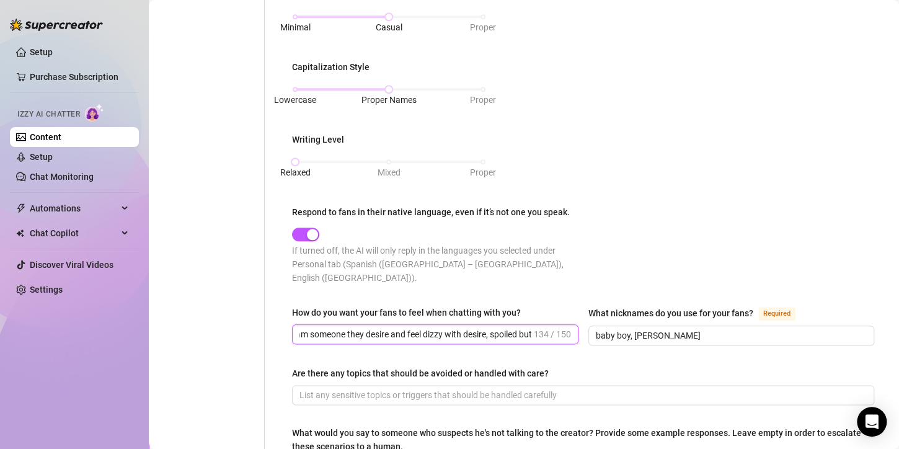
drag, startPoint x: 408, startPoint y: 318, endPoint x: 367, endPoint y: 318, distance: 40.3
click at [367, 327] on input "That I am someone they desire and feel dizzy with desire, spoiled but obedient …" at bounding box center [416, 334] width 232 height 14
click at [536, 327] on input "That I am someone they feel dizzy with desire, spoiled but obedient like a naug…" at bounding box center [434, 334] width 269 height 14
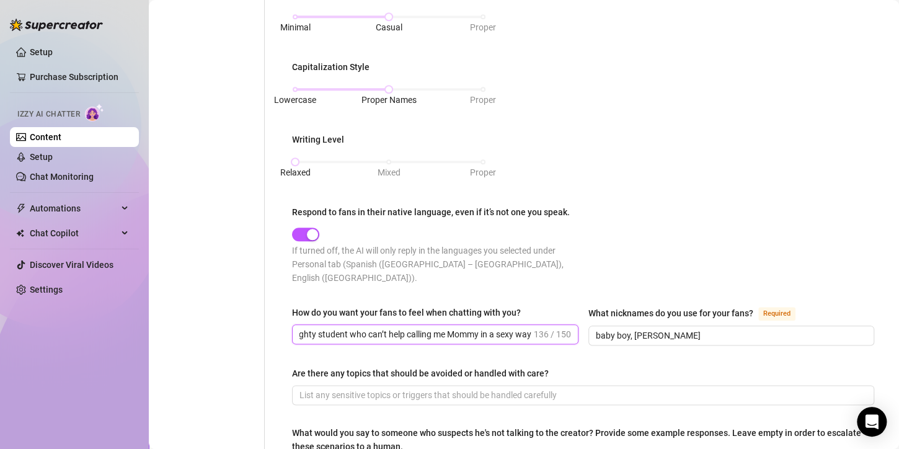
type input "That I am someone they feel dizzy with desire, spoiled but obedient like a naug…"
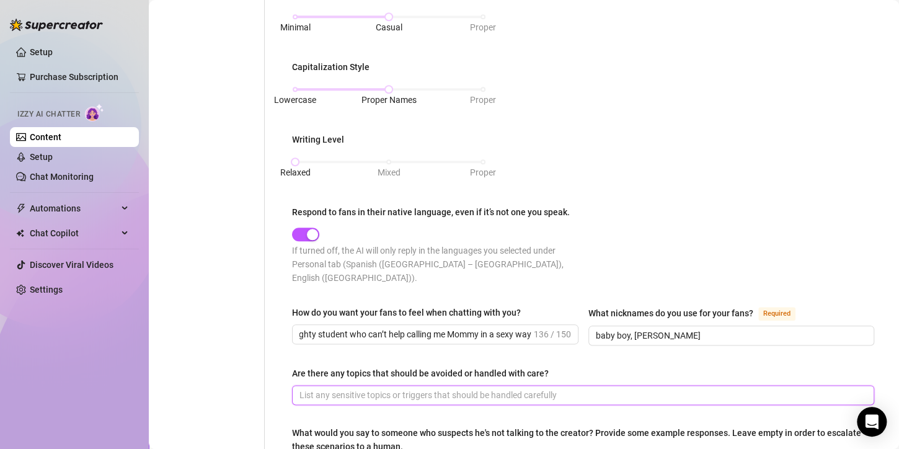
click at [546, 388] on input "Are there any topics that should be avoided or handled with care?" at bounding box center [582, 395] width 565 height 14
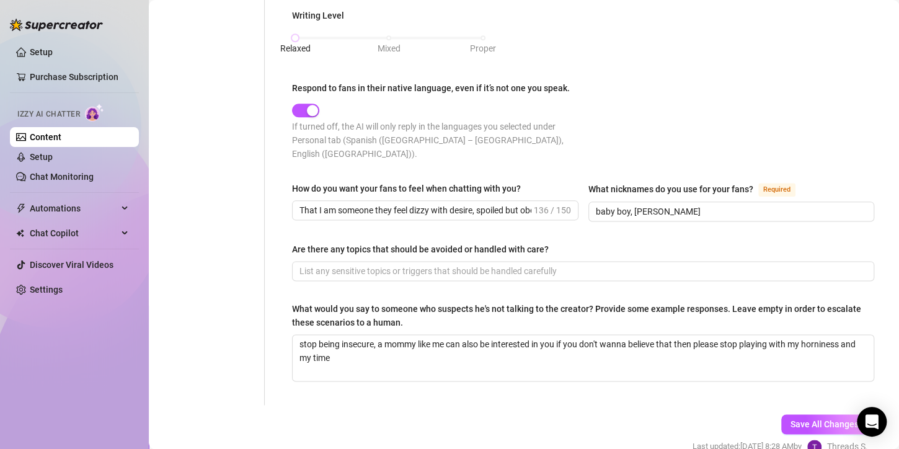
click at [791, 419] on span "Save All Changes" at bounding box center [825, 424] width 68 height 10
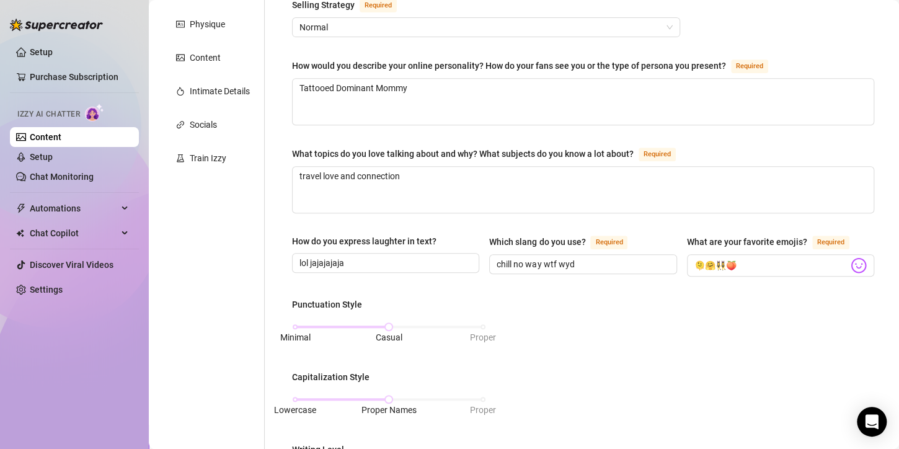
scroll to position [0, 0]
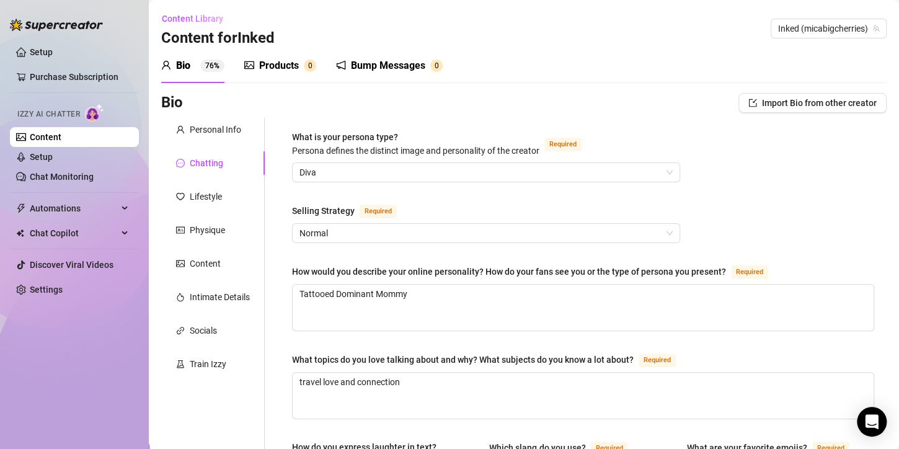
click at [185, 203] on div "Lifestyle" at bounding box center [213, 197] width 104 height 24
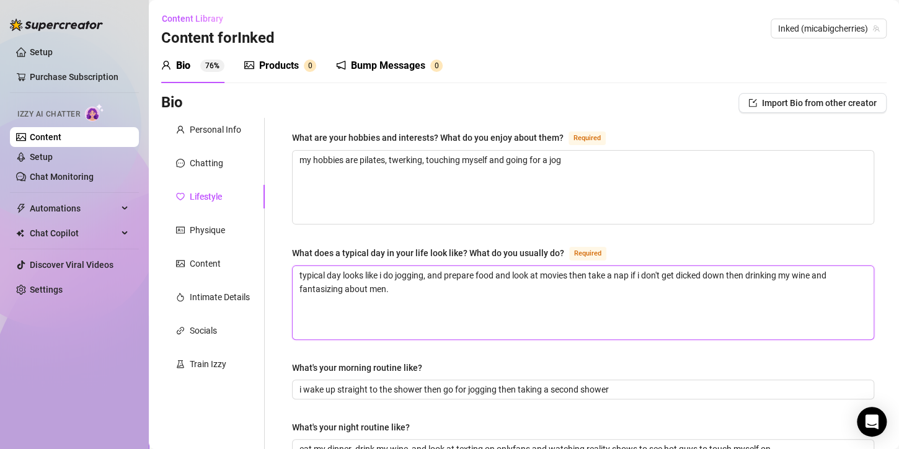
drag, startPoint x: 540, startPoint y: 277, endPoint x: 514, endPoint y: 278, distance: 25.5
click at [514, 278] on textarea "typical day looks like i do jogging, and prepare food and look at movies then t…" at bounding box center [583, 302] width 581 height 73
type textarea "typical day looks like i do jogging, and prepare food and w movies then take a …"
type textarea "typical day looks like i do jogging, and prepare food and wa movies then take a…"
type textarea "typical day looks like i do jogging, and prepare food and wat movies then take …"
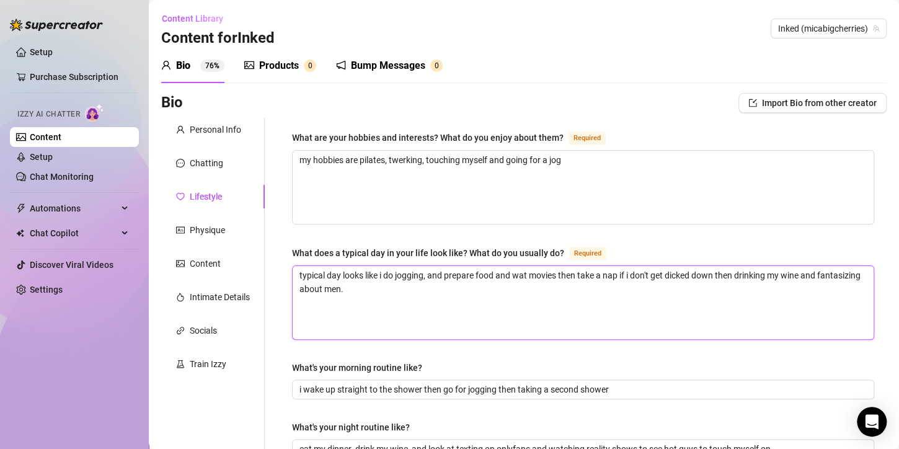
type textarea "typical day looks like i do jogging, and prepare food and watc movies then take…"
type textarea "typical day looks like i do jogging, and prepare food and watch movies then tak…"
type textarea "typical day looks like i do jogging, and prepare food and watch a movies then t…"
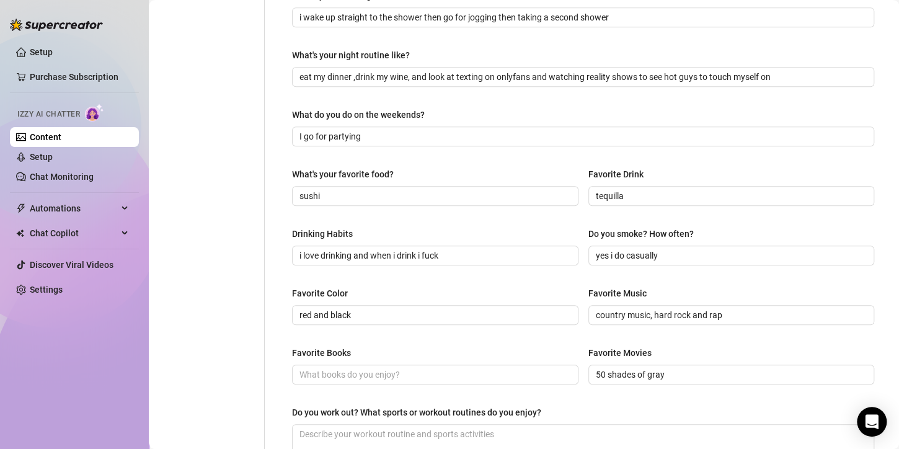
scroll to position [496, 0]
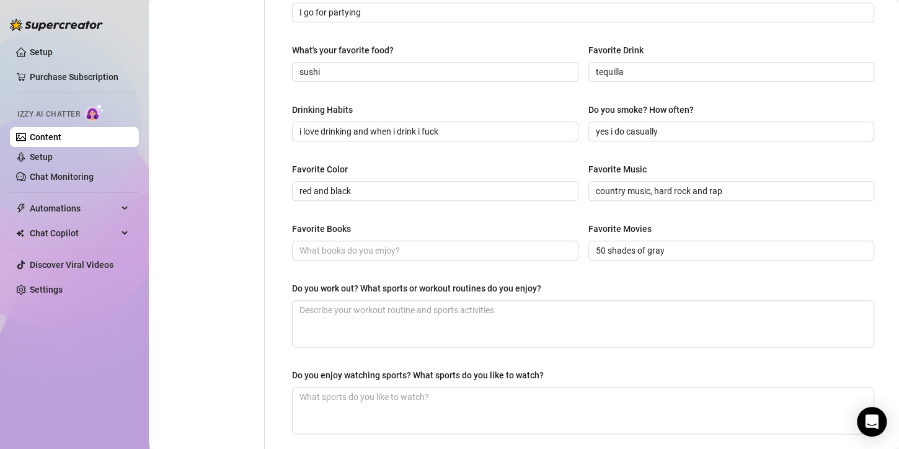
type textarea "typical day looks like i do jogging, and prepare food and watch a movies then t…"
click at [345, 252] on input "Favorite Books" at bounding box center [434, 251] width 269 height 14
paste input "Fifty Shades of Grey"
click at [406, 244] on input "Fifty Shades of Grey," at bounding box center [434, 251] width 269 height 14
paste input "Delta of Venus"
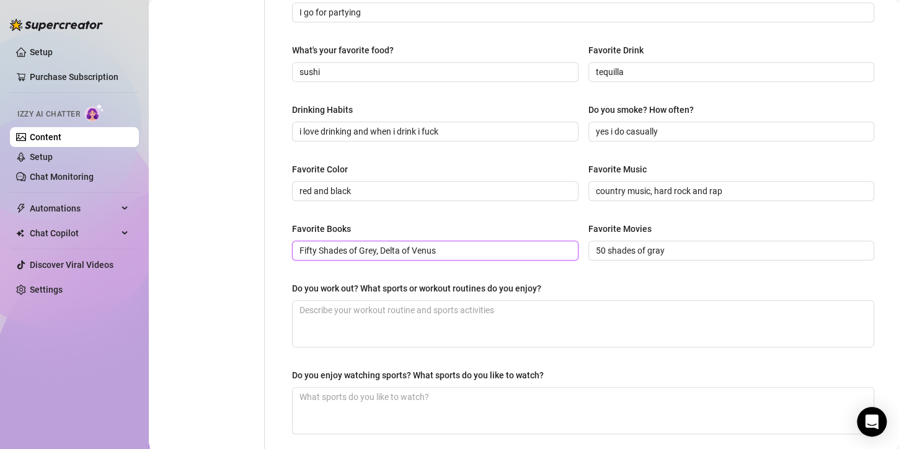
type input "Fifty Shades of Grey, Delta of Venus"
drag, startPoint x: 682, startPoint y: 247, endPoint x: 527, endPoint y: 250, distance: 155.7
click at [527, 250] on div "Favorite Books Fifty Shades of Grey, Delta of Venus Favorite Movies 50 shades o…" at bounding box center [583, 247] width 582 height 50
click at [654, 245] on input "50 shades of gray" at bounding box center [730, 251] width 269 height 14
paste input "365 Days"
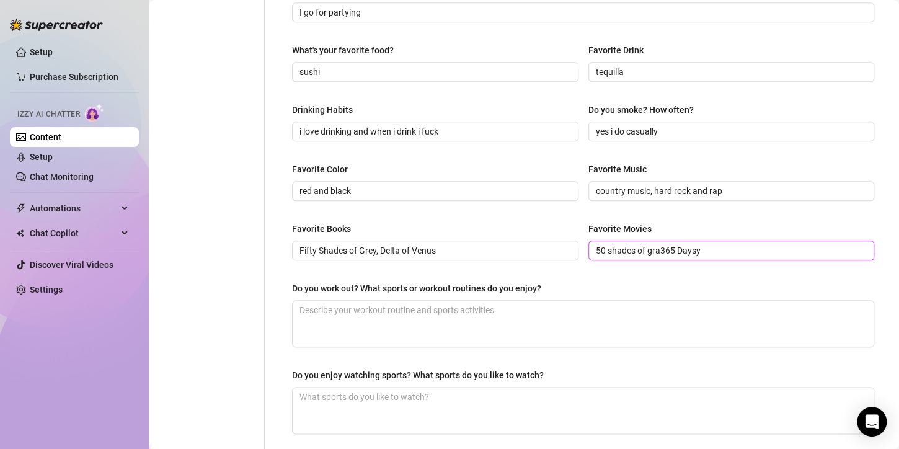
paste input "365 Days"
click at [667, 262] on div "Favorite Books Fifty Shades of Grey, Delta of Venus Favorite Movies 365 Days" at bounding box center [583, 247] width 582 height 50
click at [662, 254] on input "365 Days" at bounding box center [730, 251] width 269 height 14
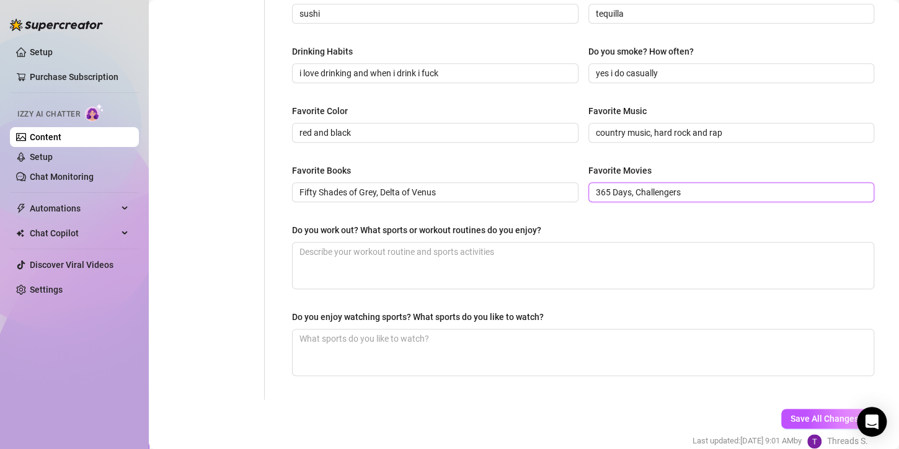
scroll to position [611, 0]
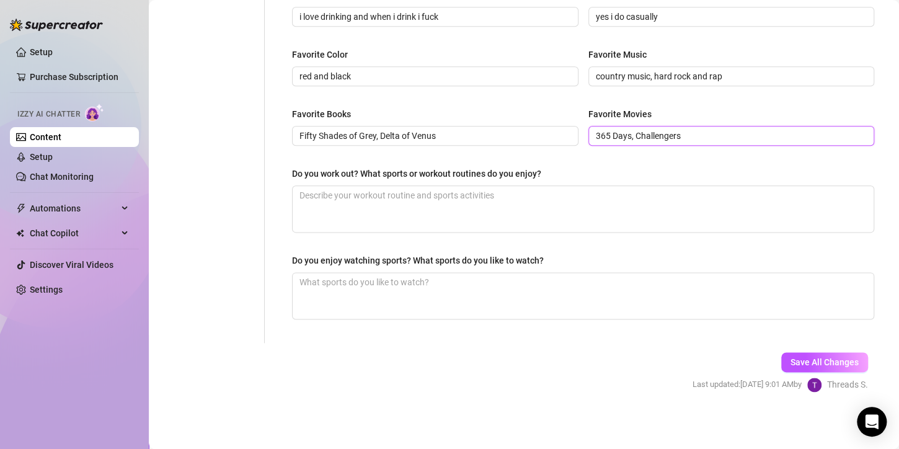
type input "365 Days, Challengers"
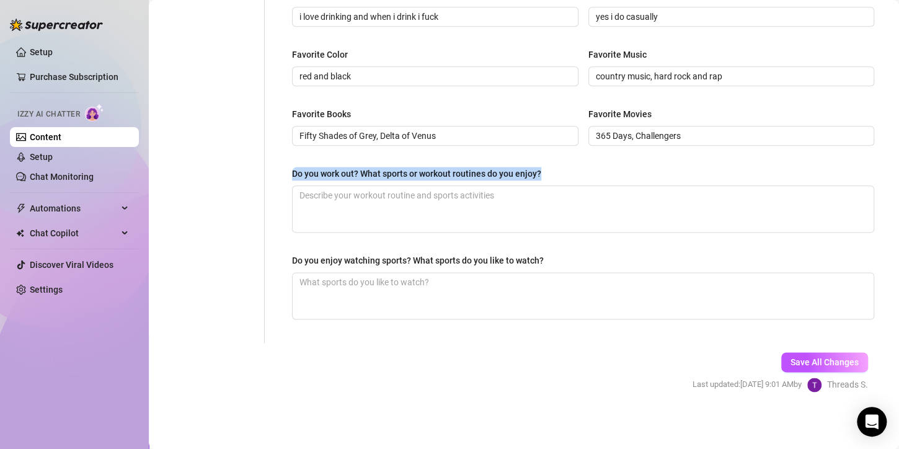
drag, startPoint x: 526, startPoint y: 169, endPoint x: 292, endPoint y: 180, distance: 234.7
copy div "Do you work out? What sports or workout routines do you enjoy?"
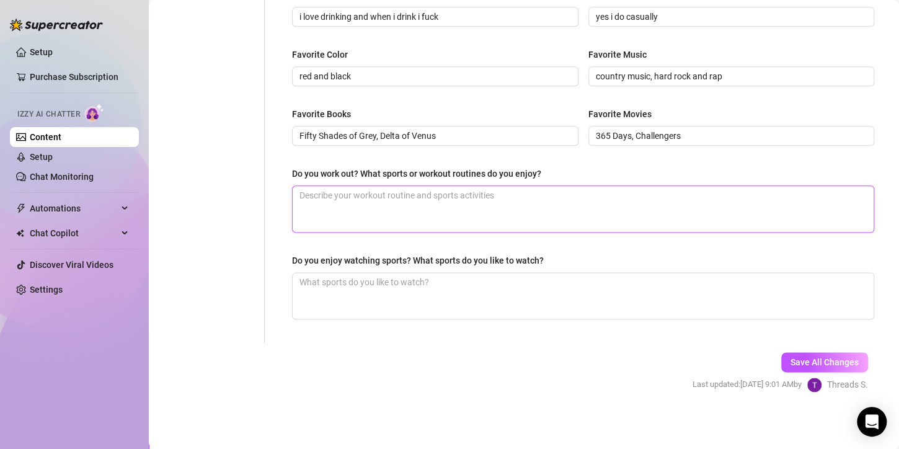
click at [396, 221] on textarea "Do you work out? What sports or workout routines do you enjoy?" at bounding box center [583, 209] width 581 height 46
paste textarea "I love workouts that make me sweat and stretch my body in all the right ways, a…"
type textarea "I love workouts that make me sweat and stretch my body in all the right ways, a…"
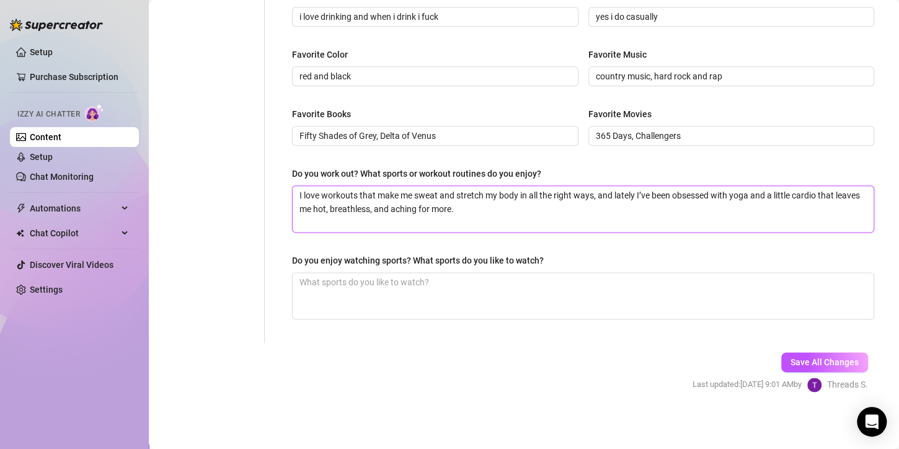
type textarea "I love workouts that make me sweat and stretch my body in all the right ways, a…"
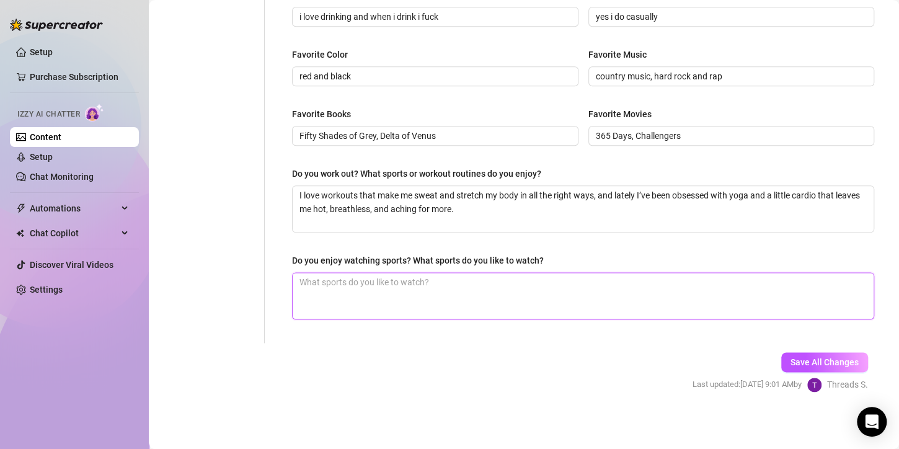
click at [368, 287] on textarea "Do you enjoy watching sports? What sports do you like to watch?" at bounding box center [583, 296] width 581 height 46
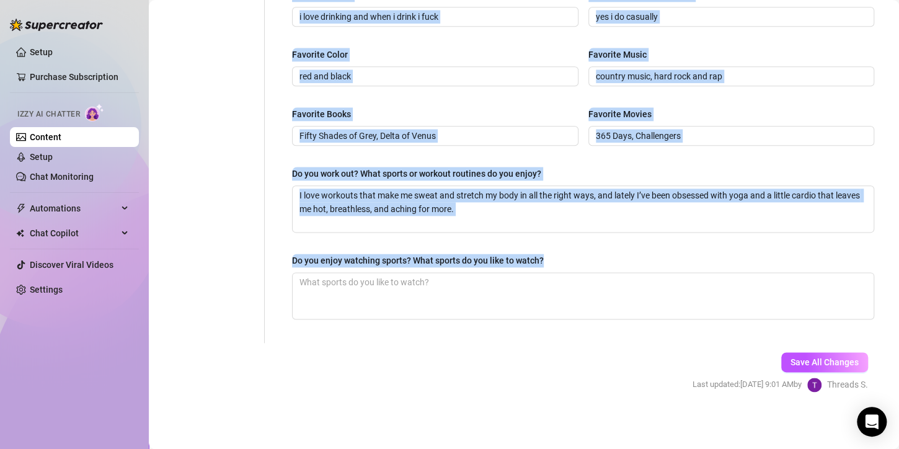
drag, startPoint x: 545, startPoint y: 256, endPoint x: 260, endPoint y: 257, distance: 284.7
click at [546, 257] on label "Do you enjoy watching sports? What sports do you like to watch?" at bounding box center [422, 261] width 261 height 14
click at [546, 273] on textarea "Do you enjoy watching sports? What sports do you like to watch?" at bounding box center [583, 296] width 581 height 46
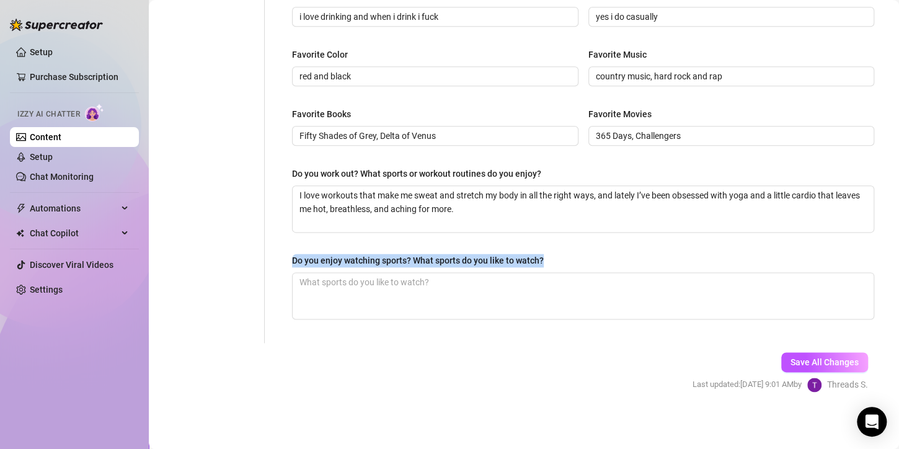
drag, startPoint x: 546, startPoint y: 257, endPoint x: 295, endPoint y: 261, distance: 251.2
click at [295, 261] on label "Do you enjoy watching sports? What sports do you like to watch?" at bounding box center [422, 261] width 261 height 14
click at [295, 273] on textarea "Do you enjoy watching sports? What sports do you like to watch?" at bounding box center [583, 296] width 581 height 46
copy div "Do you enjoy watching sports? What sports do you like to watch?"
click at [415, 297] on textarea "Do you enjoy watching sports? What sports do you like to watch?" at bounding box center [583, 296] width 581 height 46
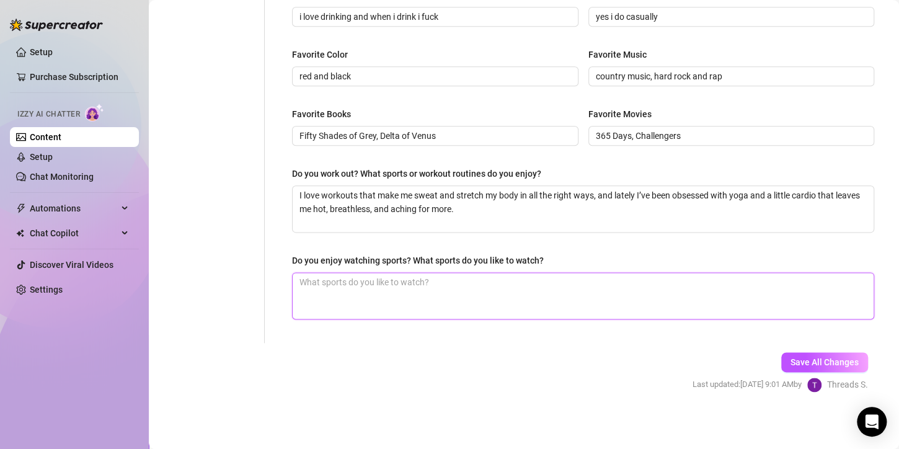
type textarea "I"
type textarea "I l"
type textarea "I lo"
type textarea "I [PERSON_NAME]"
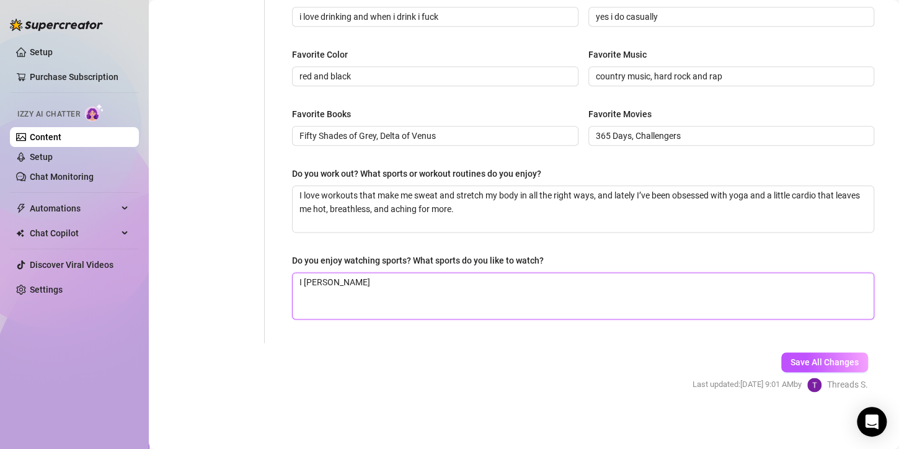
type textarea "I loev"
type textarea "I [PERSON_NAME]"
type textarea "I lo"
type textarea "I love"
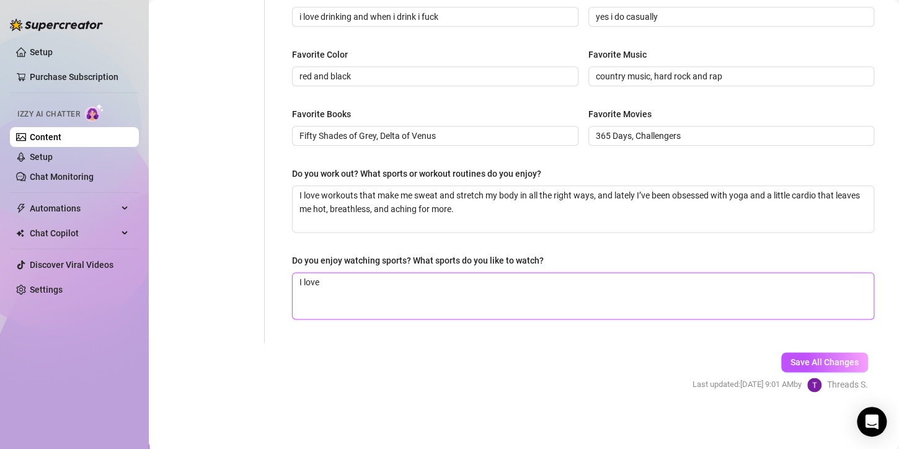
type textarea "I love w"
type textarea "I love wa"
type textarea "I love wat"
type textarea "I love watc"
type textarea "I love watch"
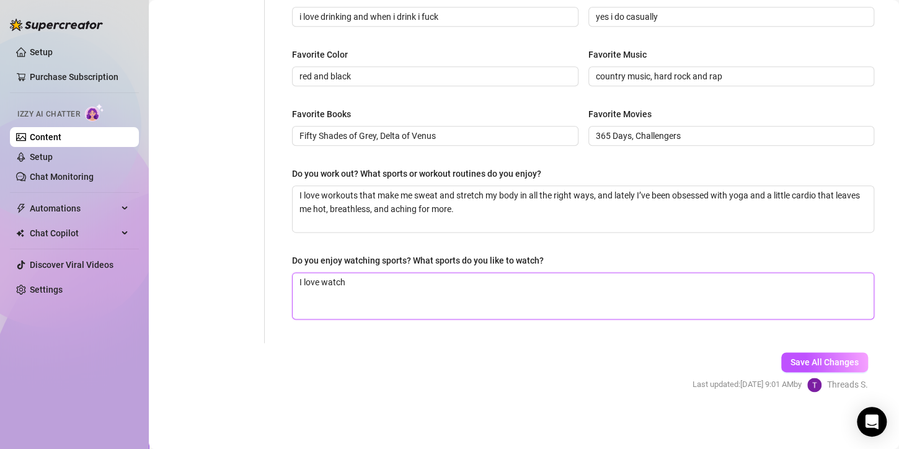
type textarea "I love watchi"
type textarea "I love watchin"
type textarea "I love watching"
type textarea "I love watching s"
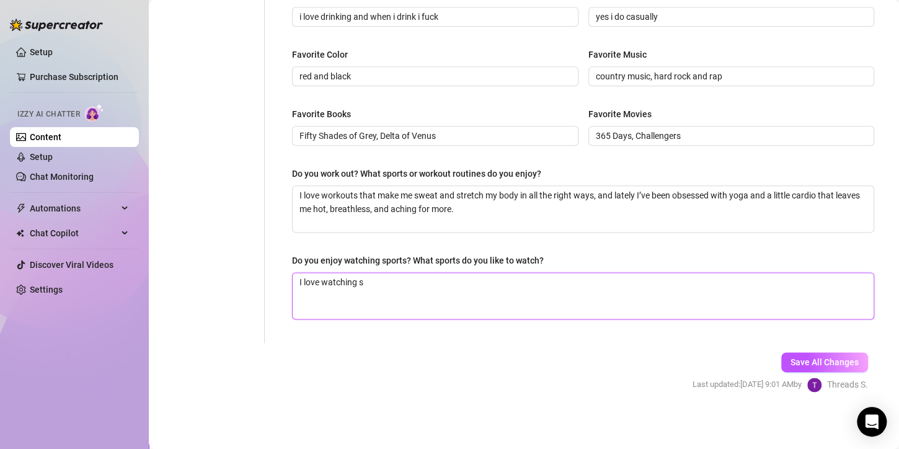
type textarea "I love watching sp"
type textarea "I love watching spo"
type textarea "I love watching spor"
type textarea "I love watching sport"
type textarea "I love watching sports"
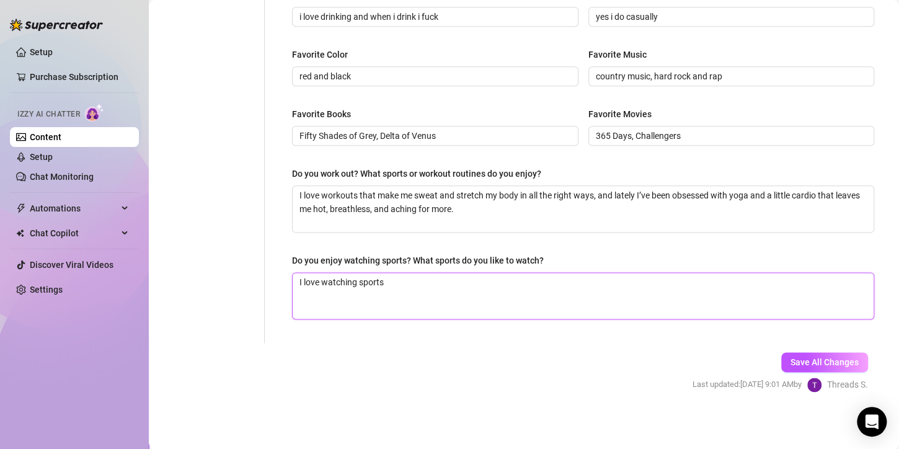
type textarea "I love watching sports,"
click at [782, 357] on button "Save All Changes" at bounding box center [825, 362] width 87 height 20
